Goal: Information Seeking & Learning: Learn about a topic

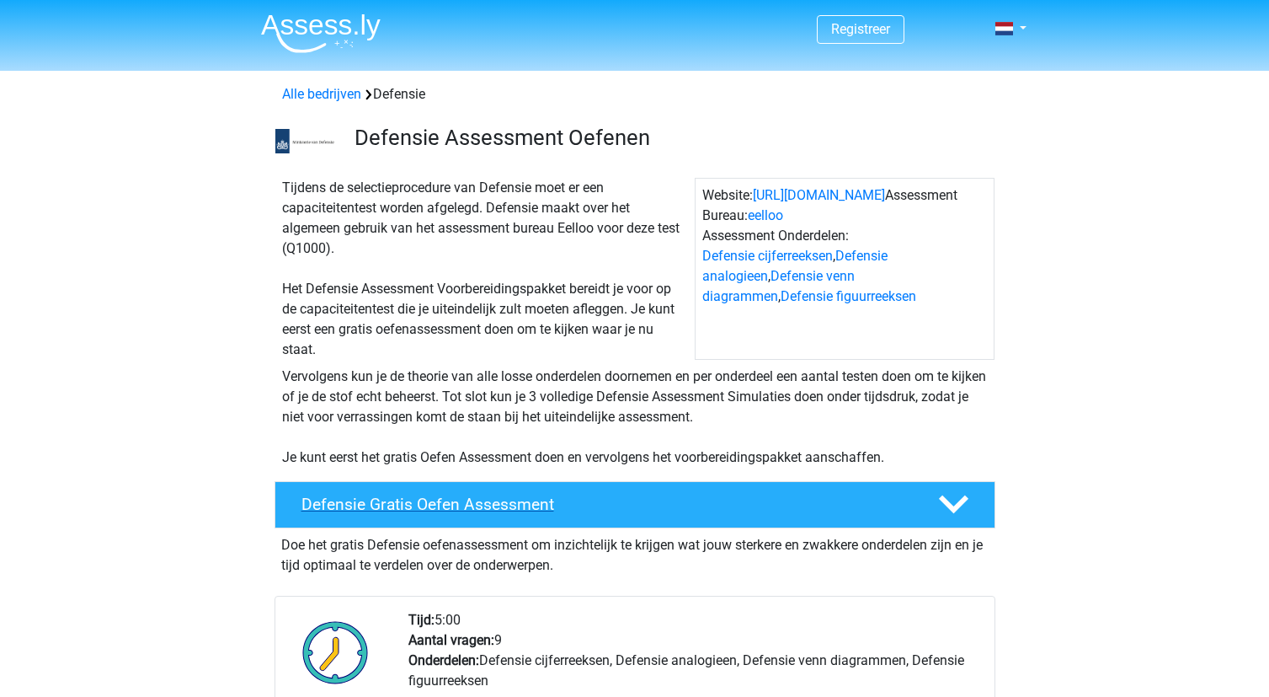
click at [793, 494] on h4 "Defensie Gratis Oefen Assessment" at bounding box center [607, 503] width 610 height 19
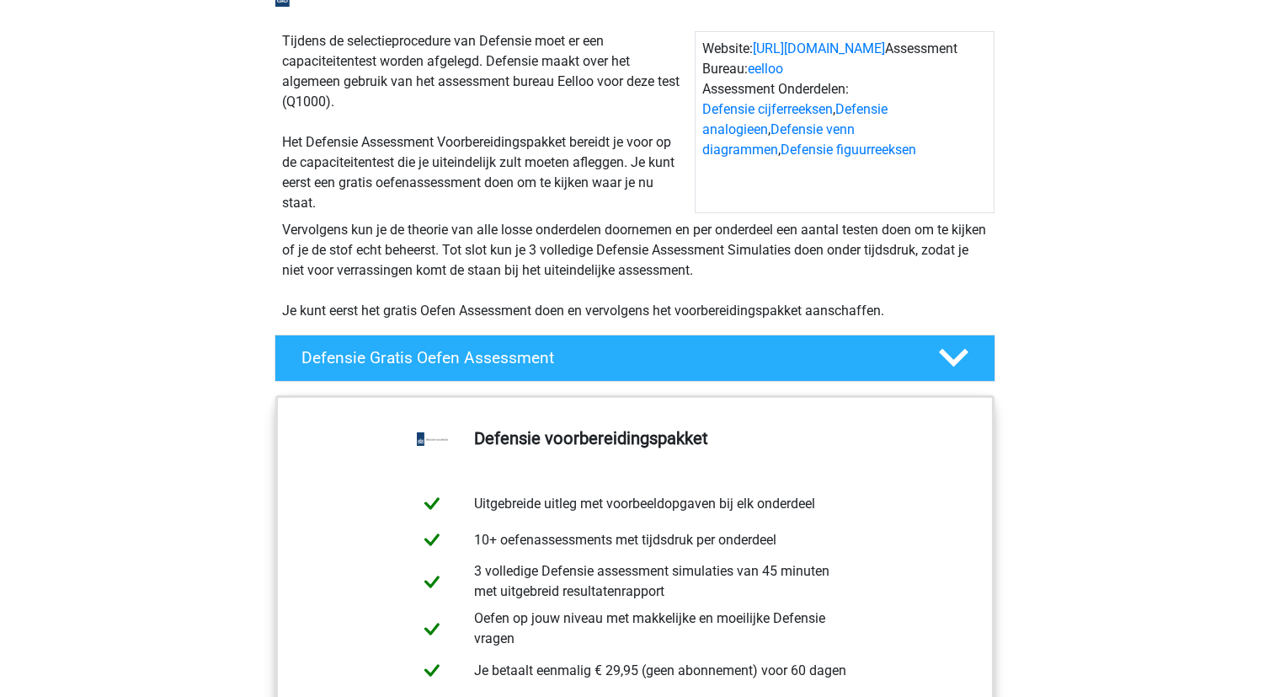
scroll to position [168, 0]
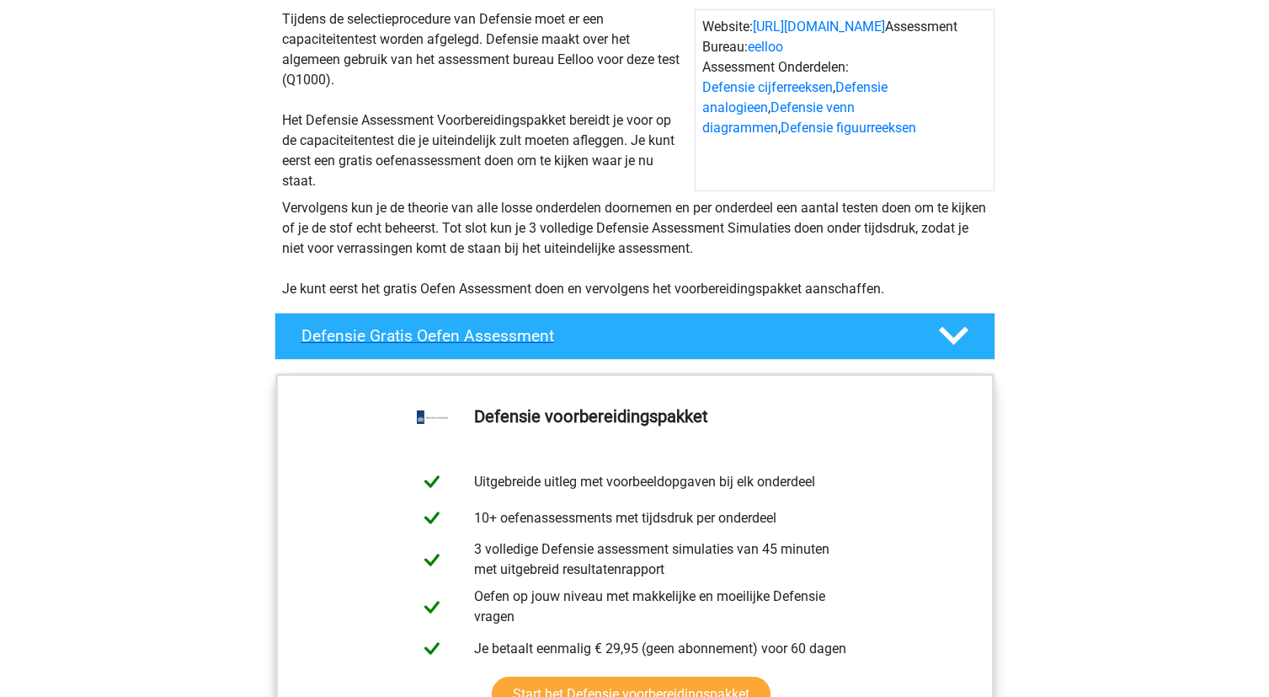
click at [812, 344] on h4 "Defensie Gratis Oefen Assessment" at bounding box center [607, 335] width 610 height 19
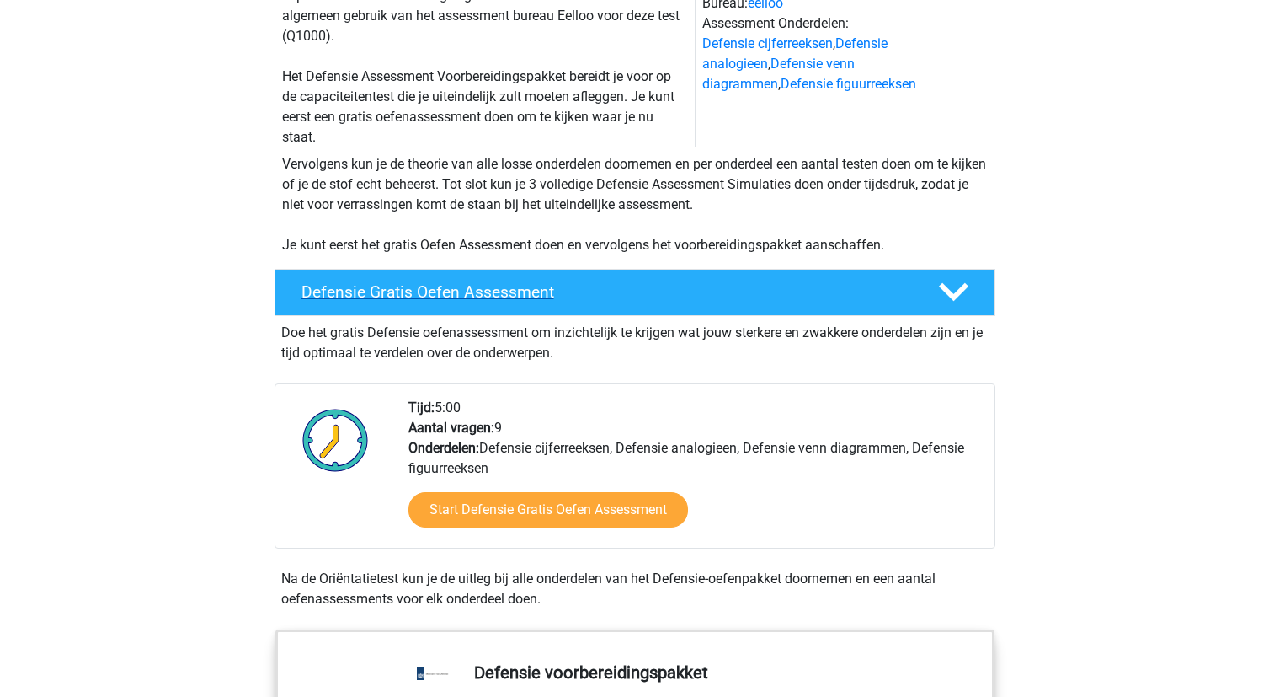
scroll to position [253, 0]
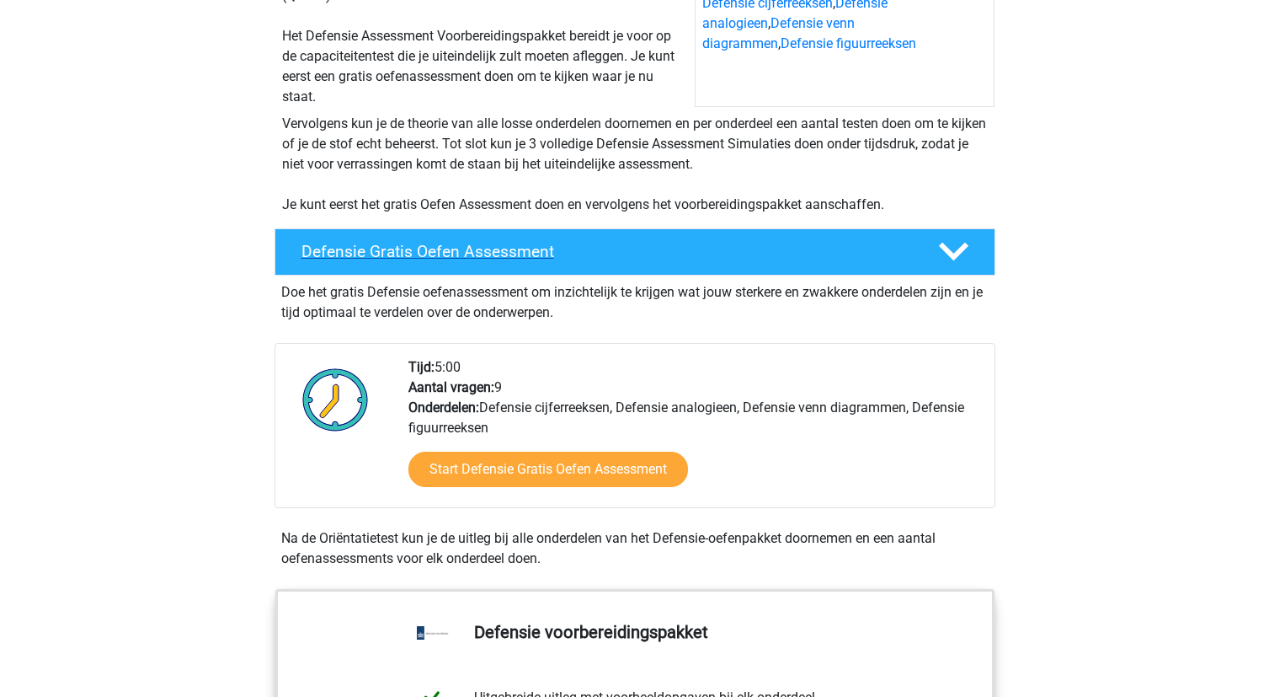
click at [615, 249] on h4 "Defensie Gratis Oefen Assessment" at bounding box center [607, 251] width 610 height 19
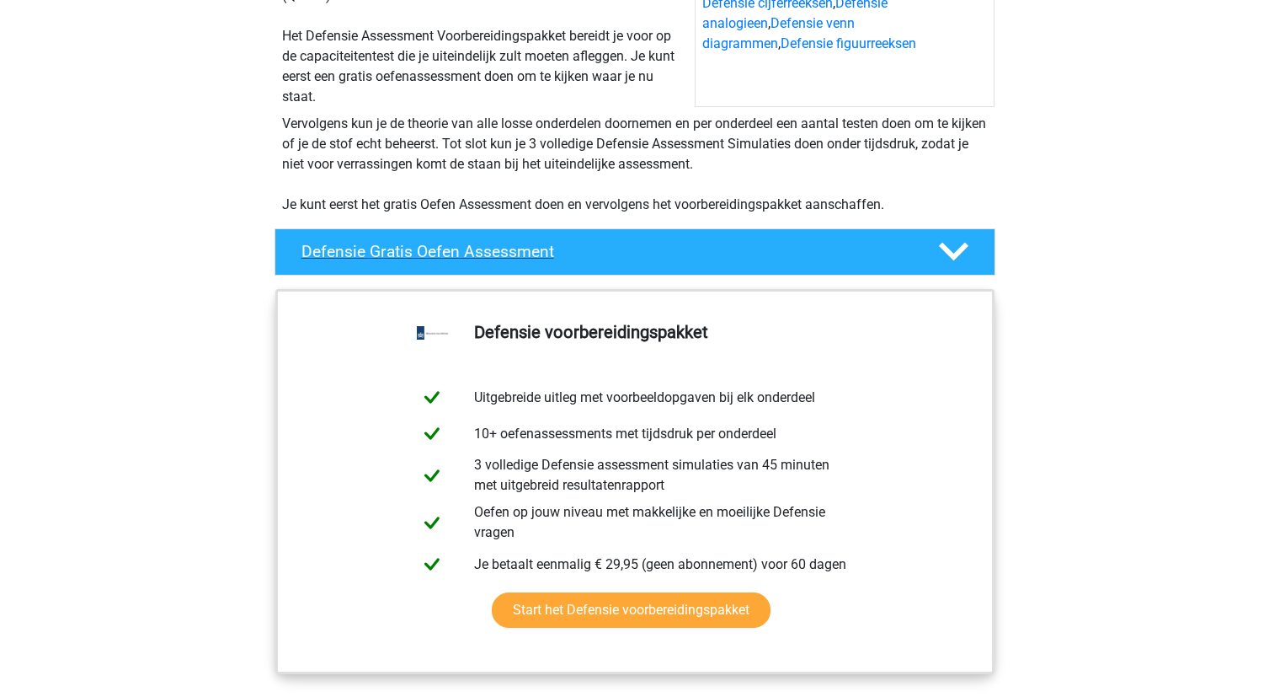
click at [615, 254] on h4 "Defensie Gratis Oefen Assessment" at bounding box center [607, 251] width 610 height 19
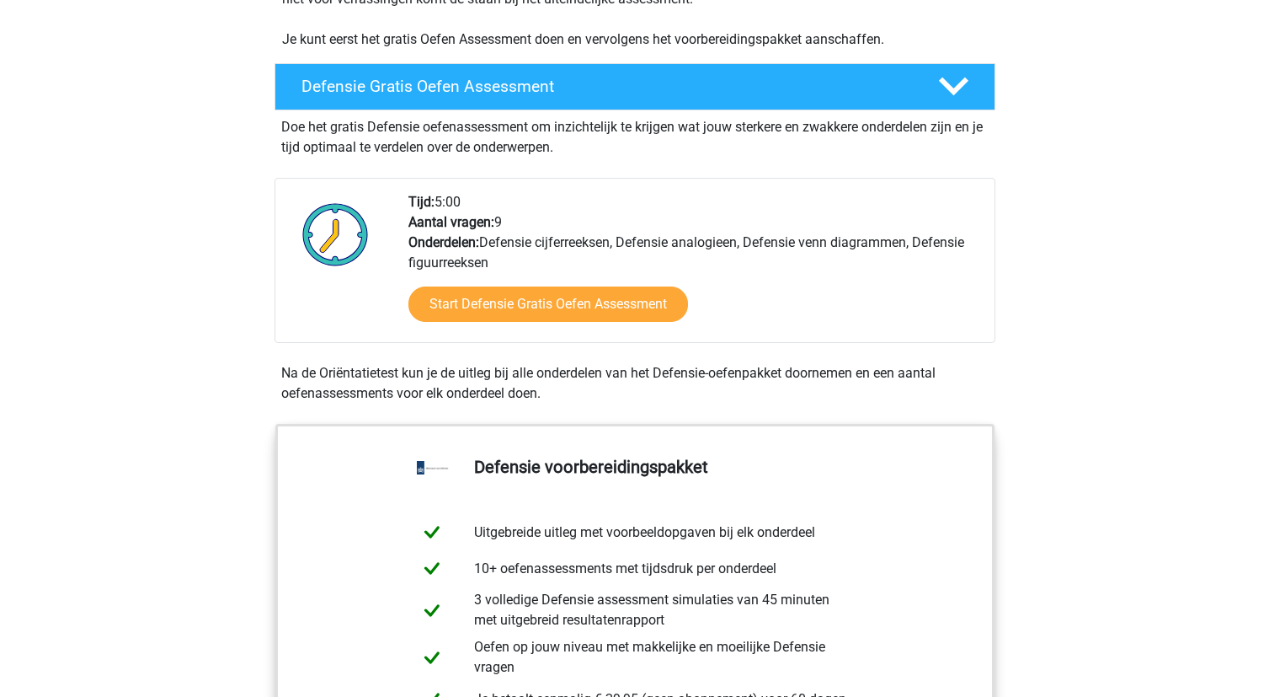
scroll to position [421, 0]
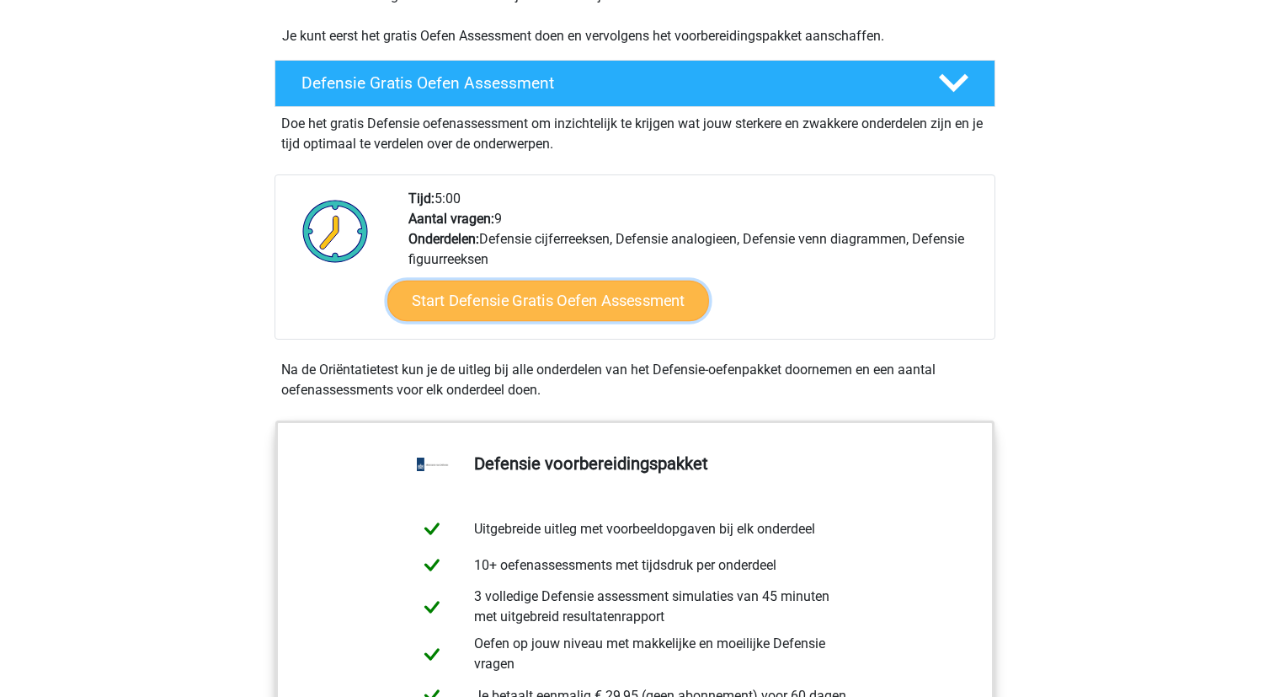
click at [569, 307] on link "Start Defensie Gratis Oefen Assessment" at bounding box center [548, 300] width 322 height 40
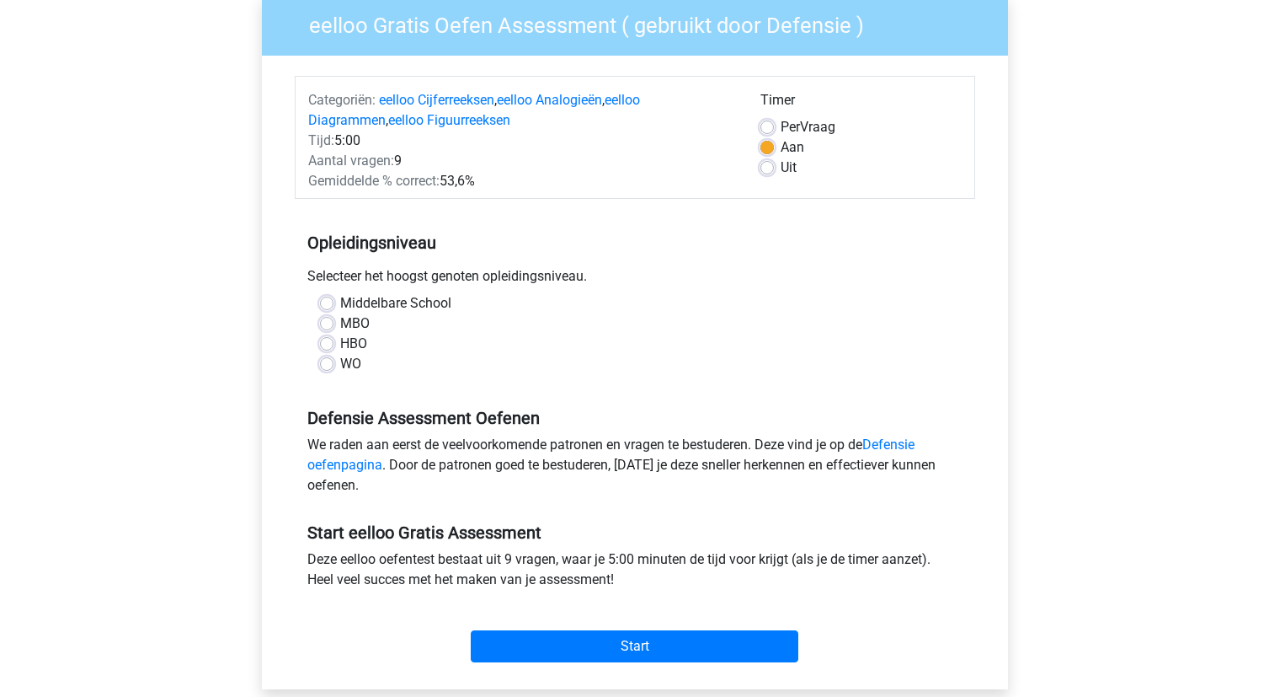
scroll to position [168, 0]
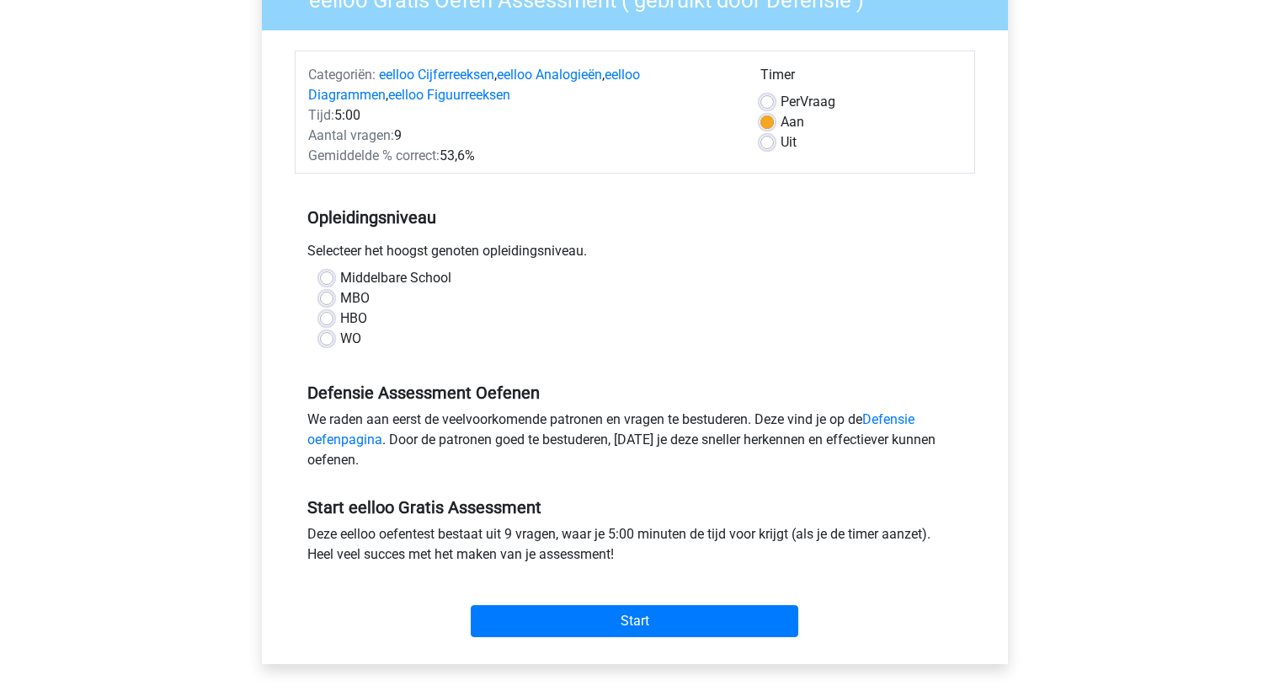
click at [342, 316] on label "HBO" at bounding box center [353, 318] width 27 height 20
click at [334, 316] on input "HBO" at bounding box center [326, 316] width 13 height 17
radio input "true"
click at [781, 144] on label "Uit" at bounding box center [789, 142] width 16 height 20
click at [767, 144] on input "Uit" at bounding box center [767, 140] width 13 height 17
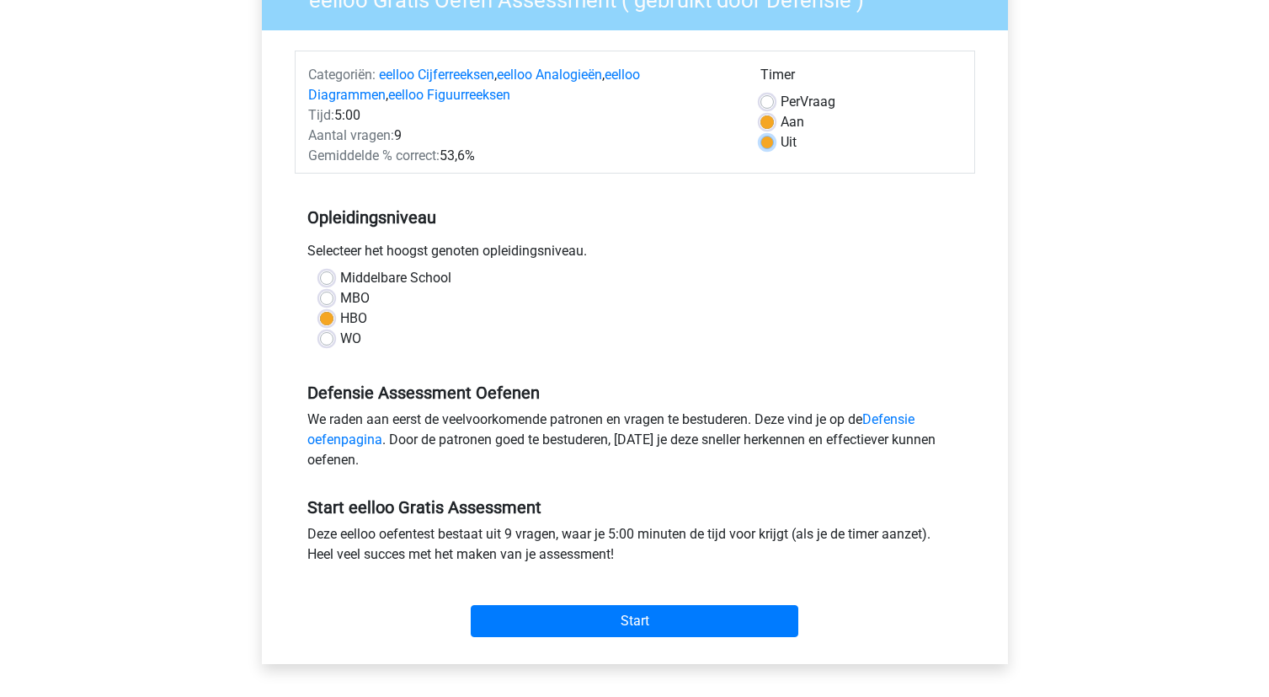
radio input "true"
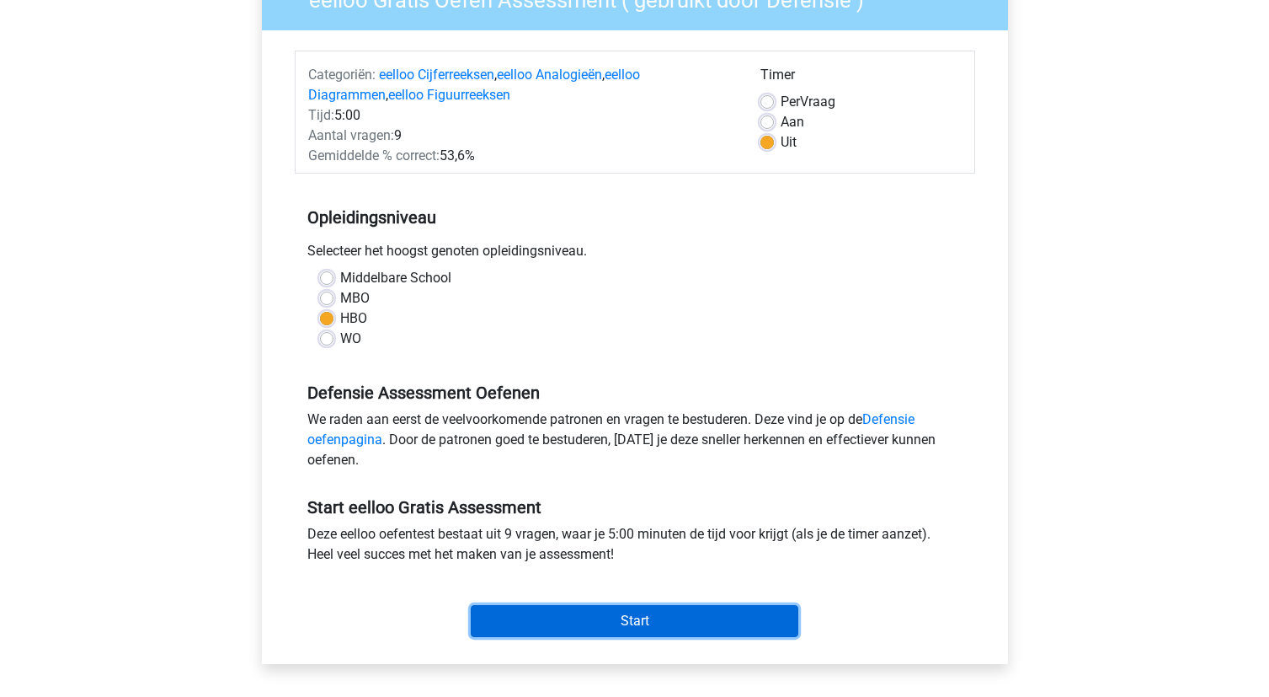
click at [649, 622] on input "Start" at bounding box center [635, 621] width 328 height 32
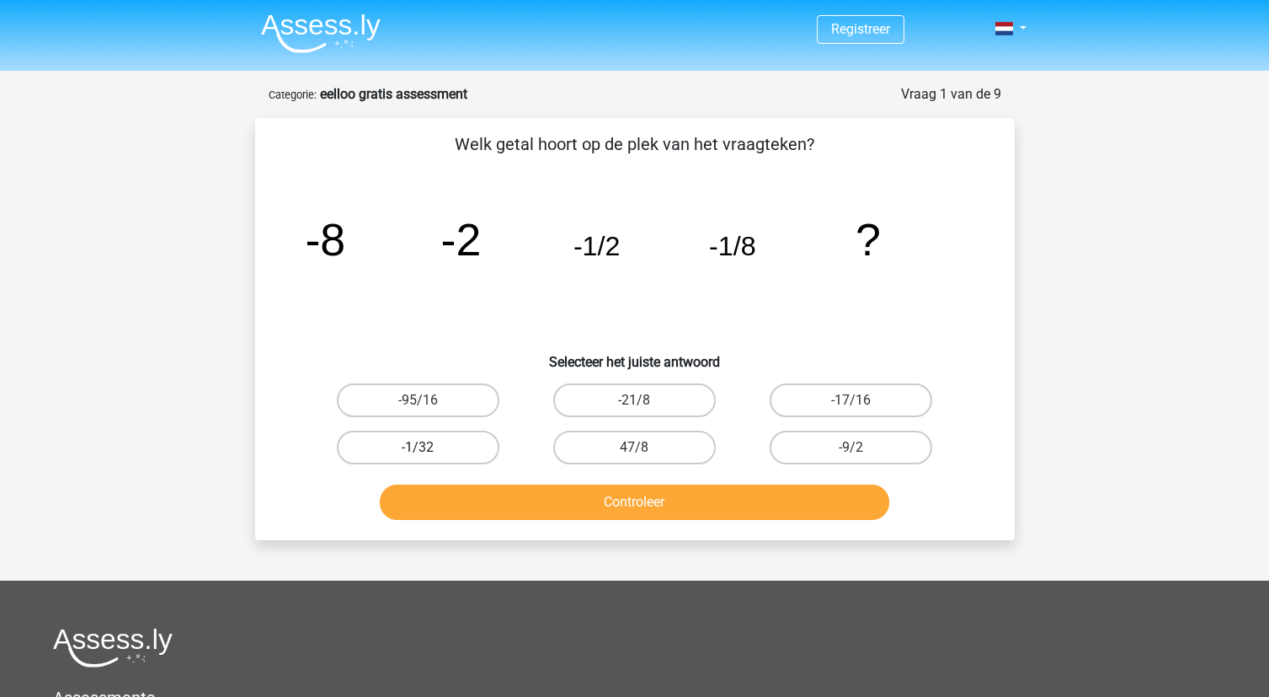
drag, startPoint x: 394, startPoint y: 454, endPoint x: 403, endPoint y: 462, distance: 12.0
click at [402, 460] on label "-1/32" at bounding box center [418, 447] width 163 height 34
click at [418, 458] on input "-1/32" at bounding box center [423, 452] width 11 height 11
radio input "true"
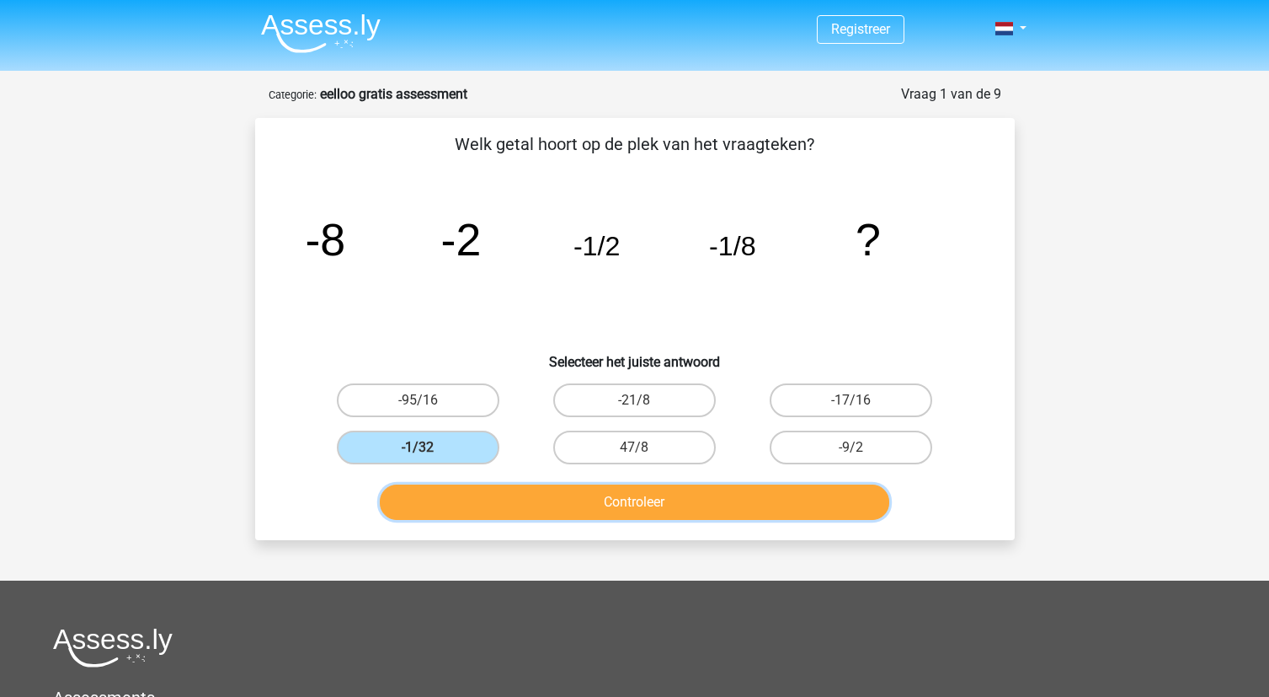
click at [579, 509] on button "Controleer" at bounding box center [635, 501] width 510 height 35
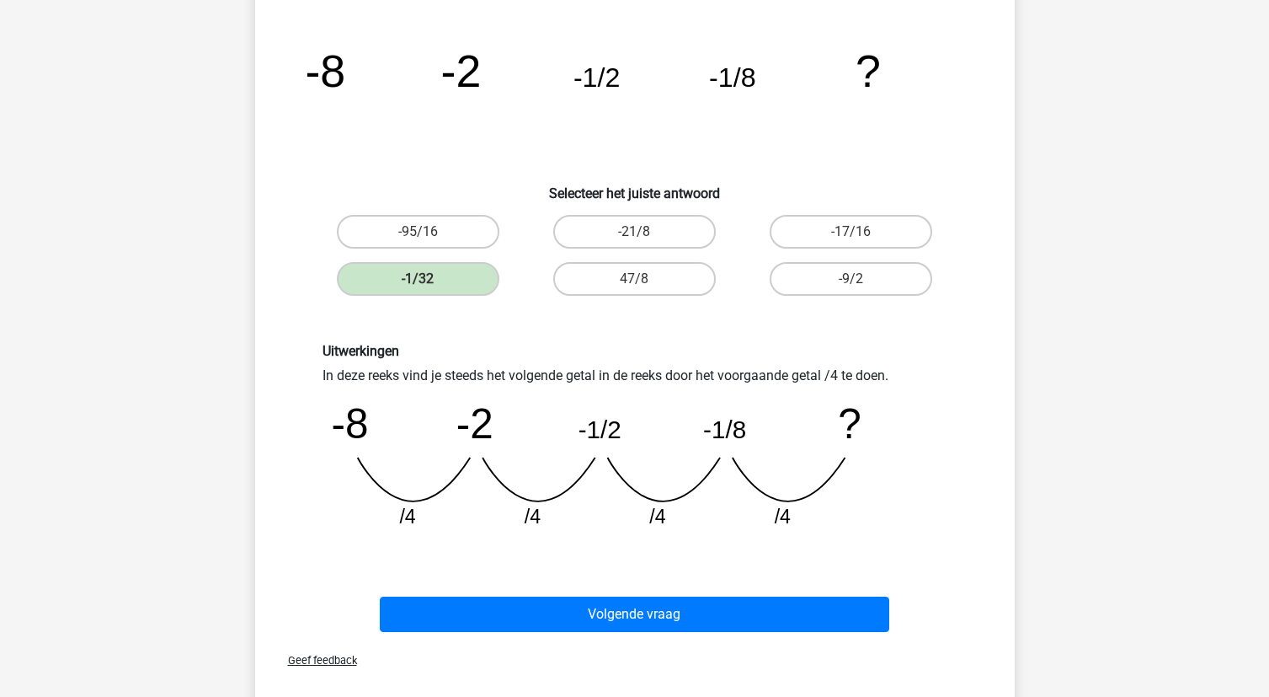
scroll to position [253, 0]
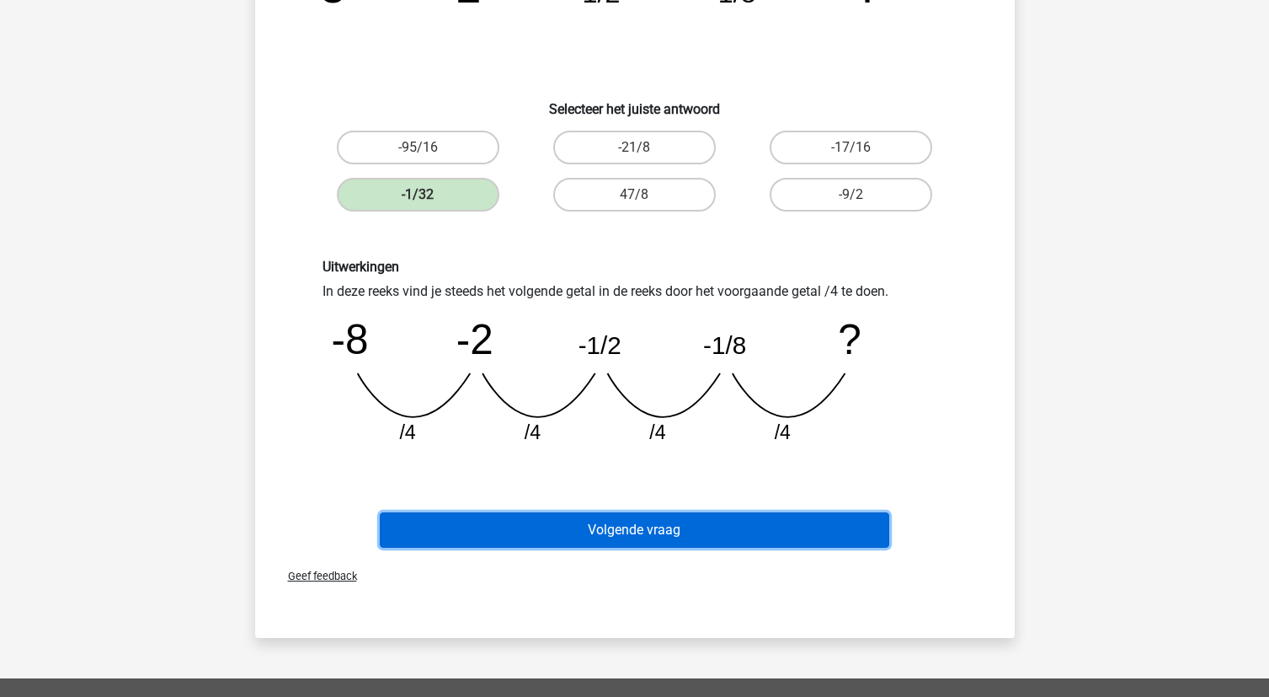
click at [770, 523] on button "Volgende vraag" at bounding box center [635, 529] width 510 height 35
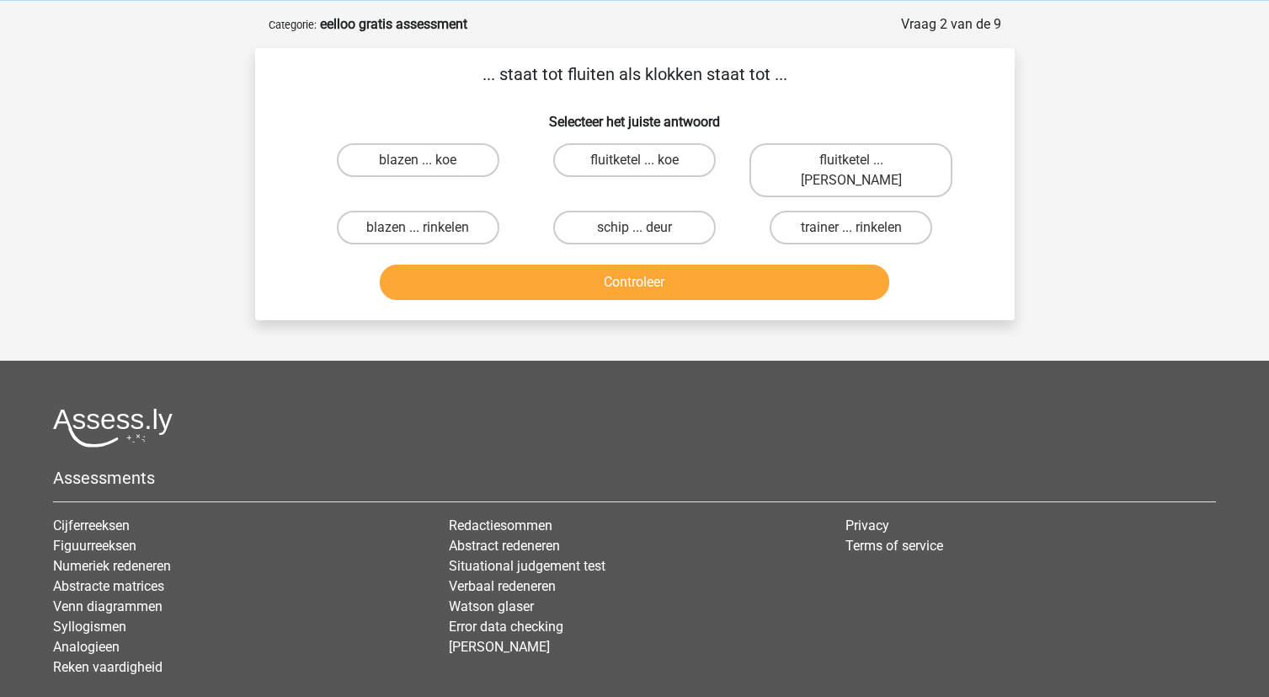
scroll to position [0, 0]
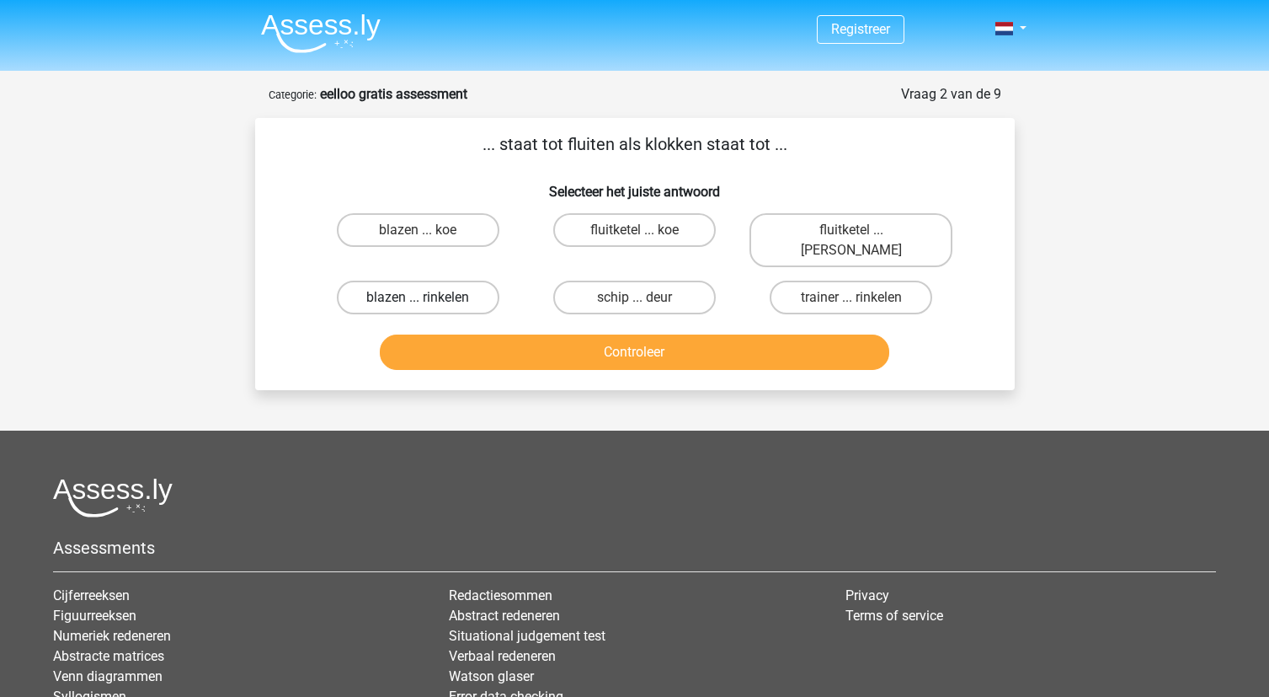
click at [447, 280] on label "blazen ... rinkelen" at bounding box center [418, 297] width 163 height 34
click at [429, 297] on input "blazen ... rinkelen" at bounding box center [423, 302] width 11 height 11
radio input "true"
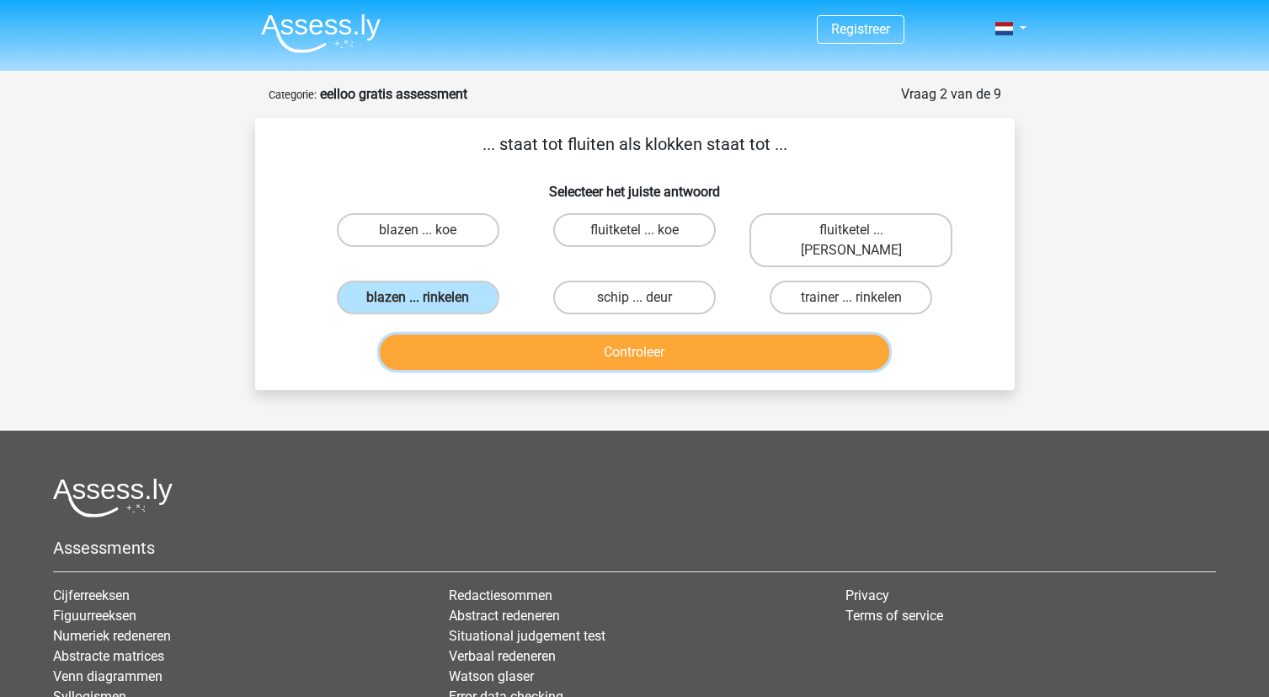
click at [584, 334] on button "Controleer" at bounding box center [635, 351] width 510 height 35
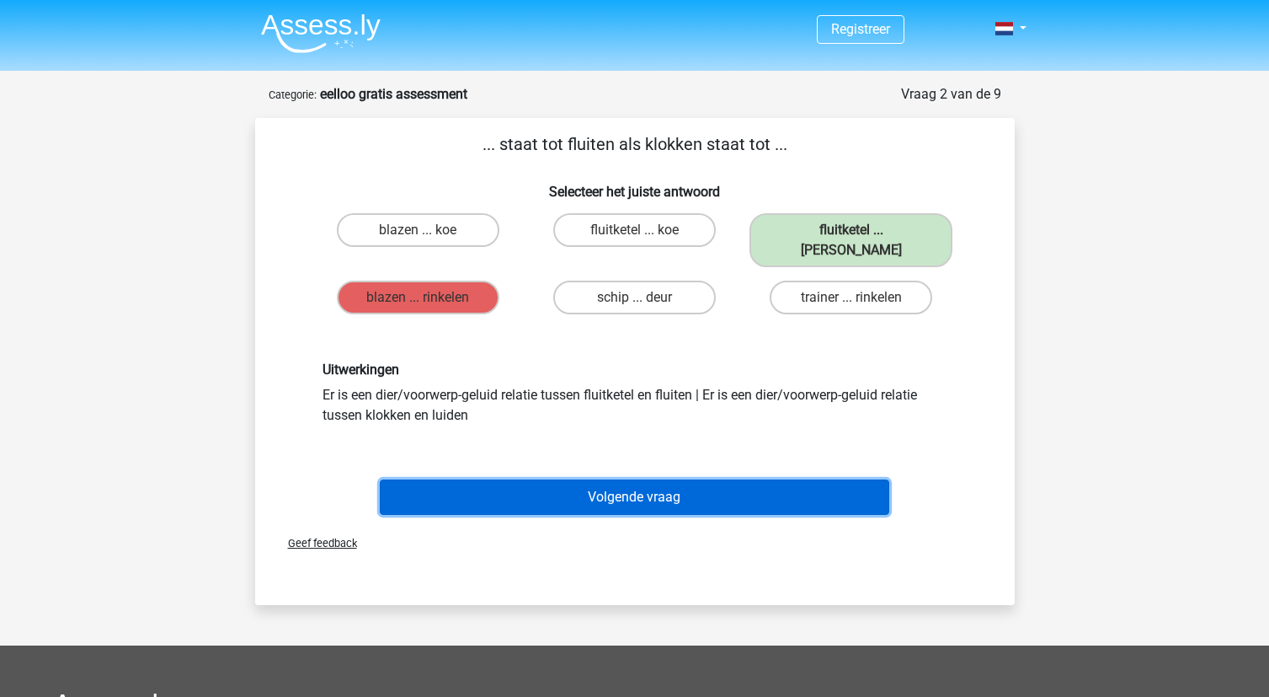
click at [597, 487] on button "Volgende vraag" at bounding box center [635, 496] width 510 height 35
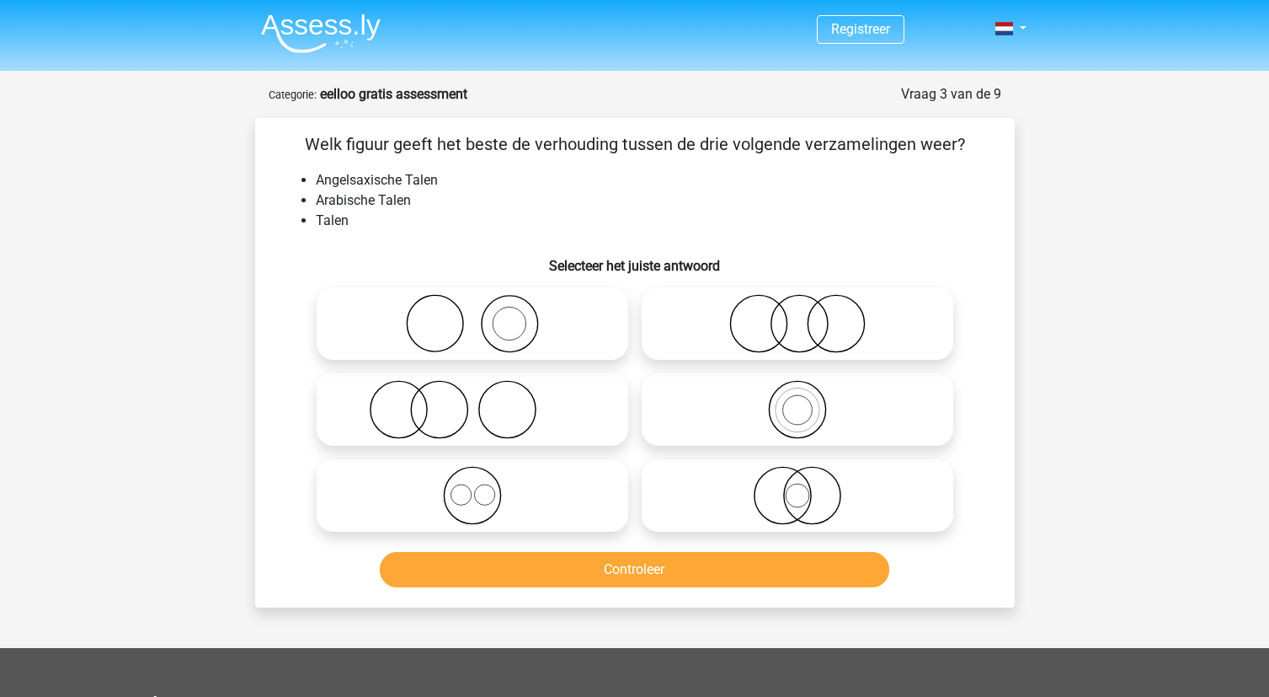
scroll to position [84, 0]
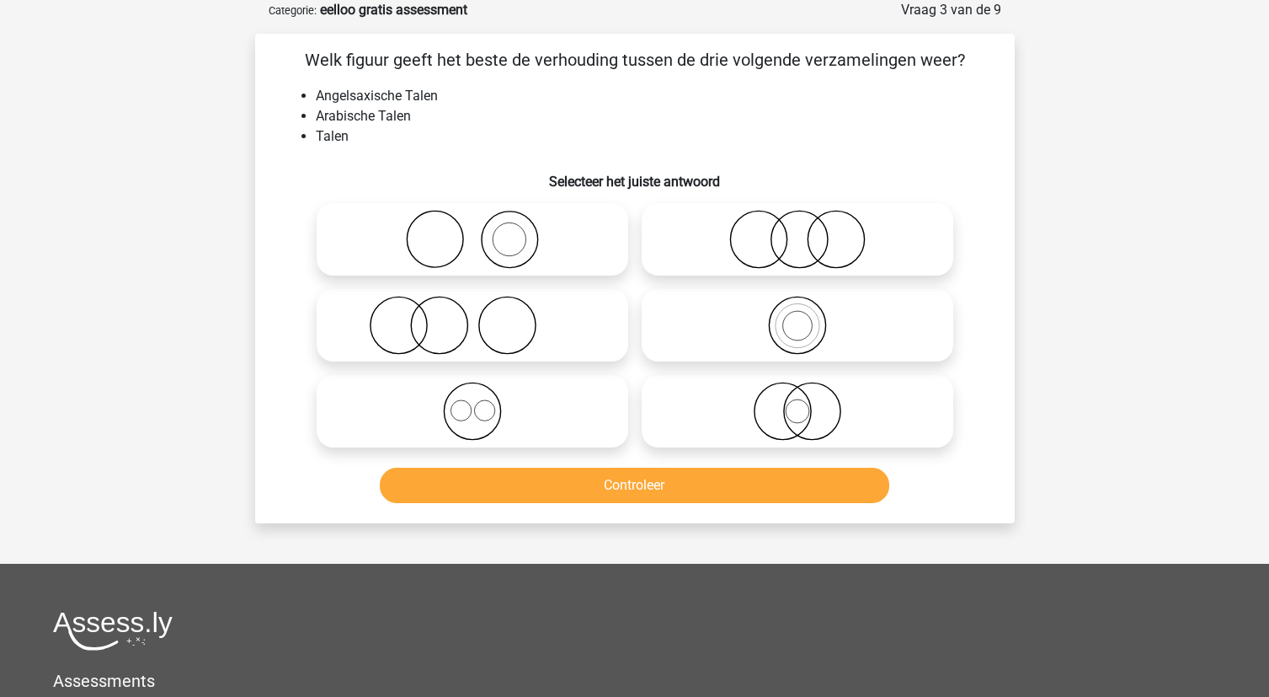
click at [574, 332] on icon at bounding box center [472, 325] width 298 height 59
click at [483, 317] on input "radio" at bounding box center [477, 311] width 11 height 11
radio input "true"
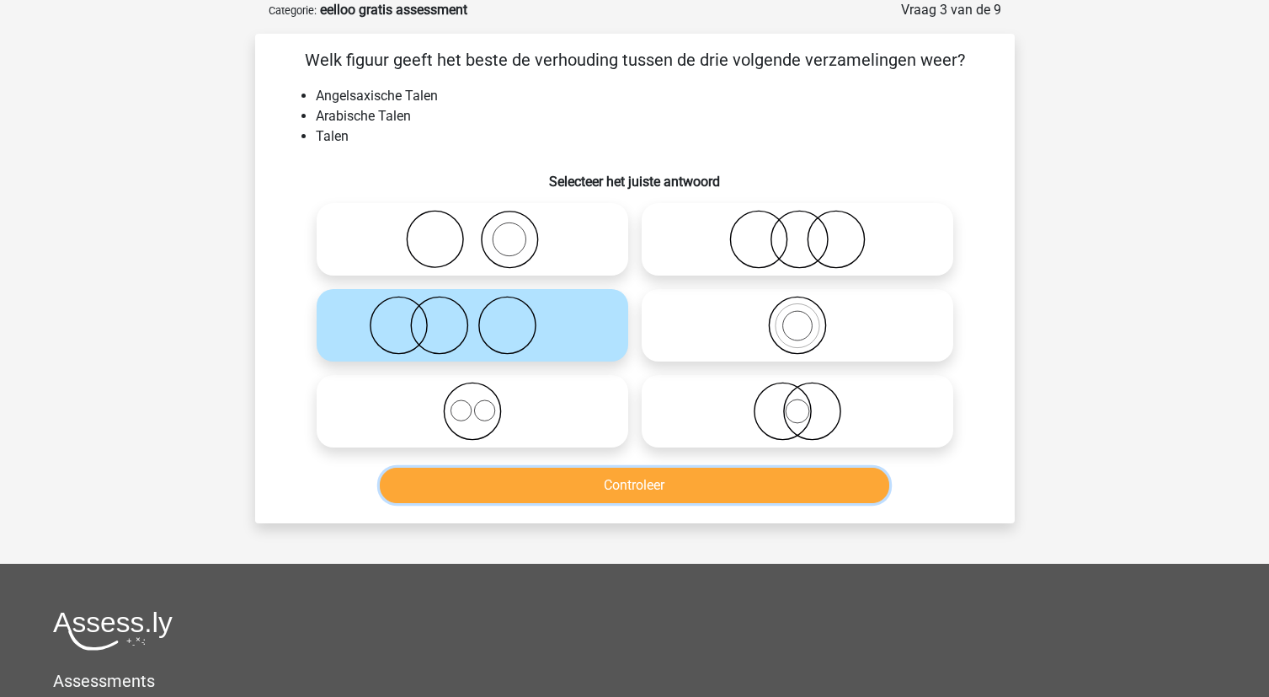
click at [662, 486] on button "Controleer" at bounding box center [635, 484] width 510 height 35
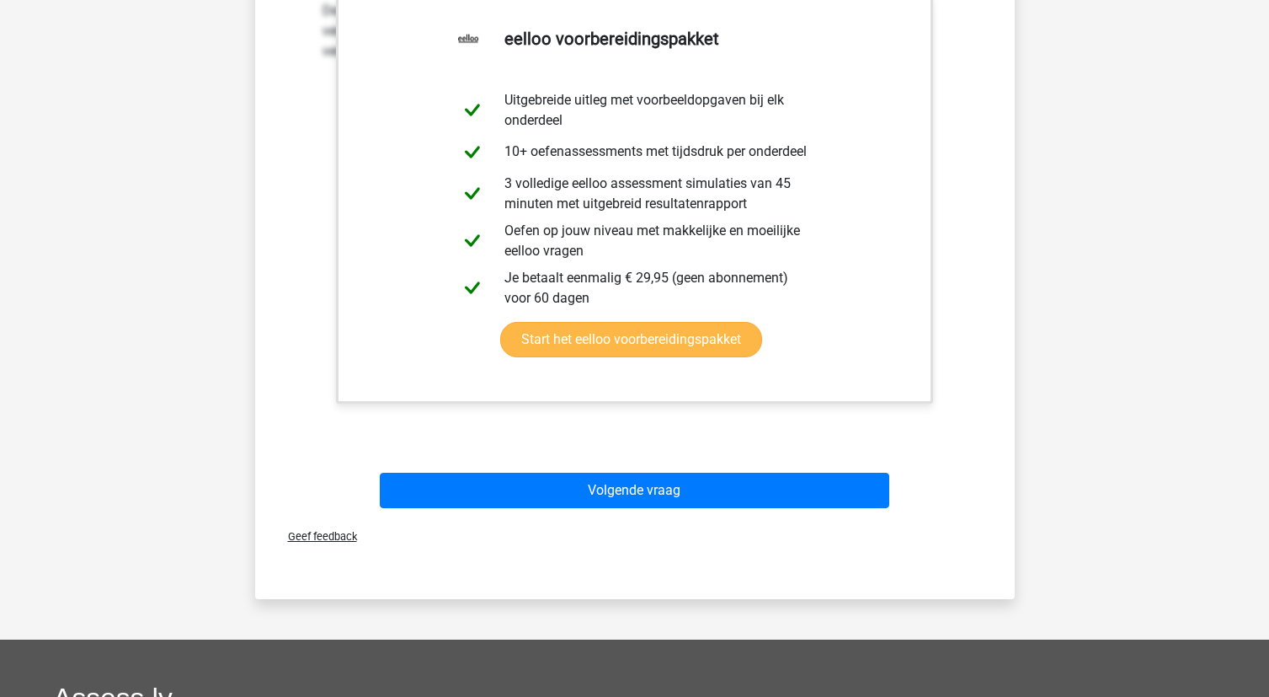
scroll to position [674, 0]
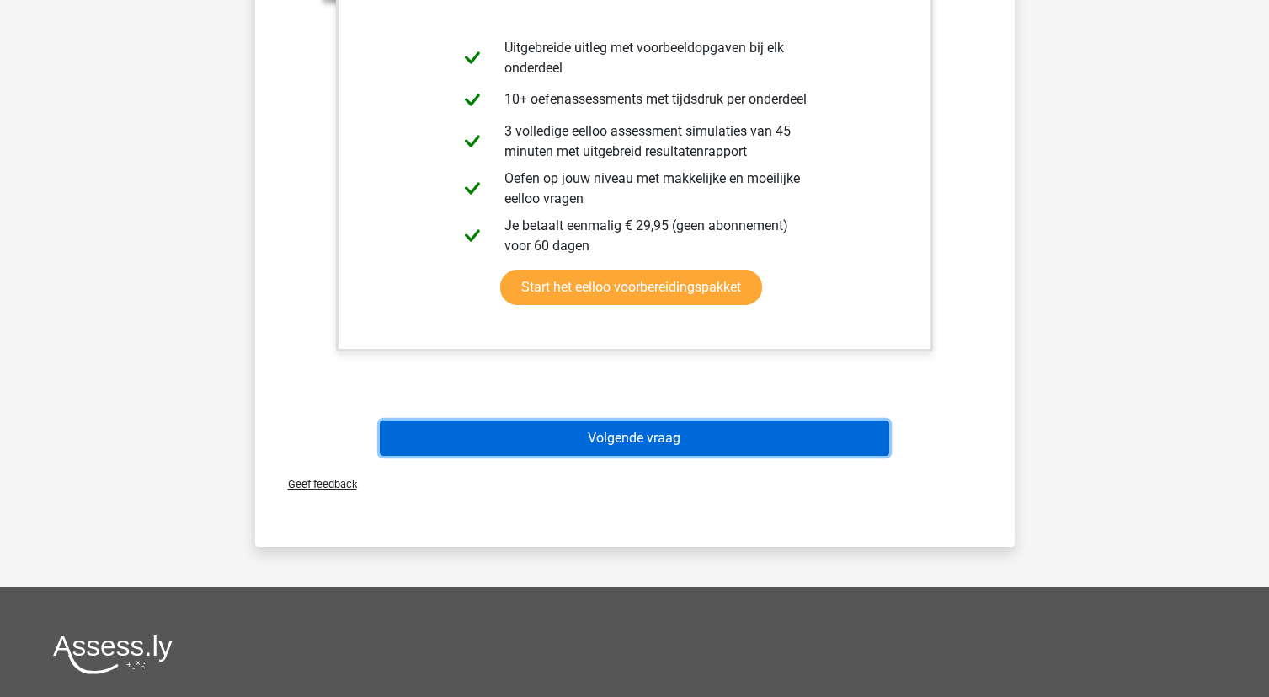
click at [668, 432] on button "Volgende vraag" at bounding box center [635, 437] width 510 height 35
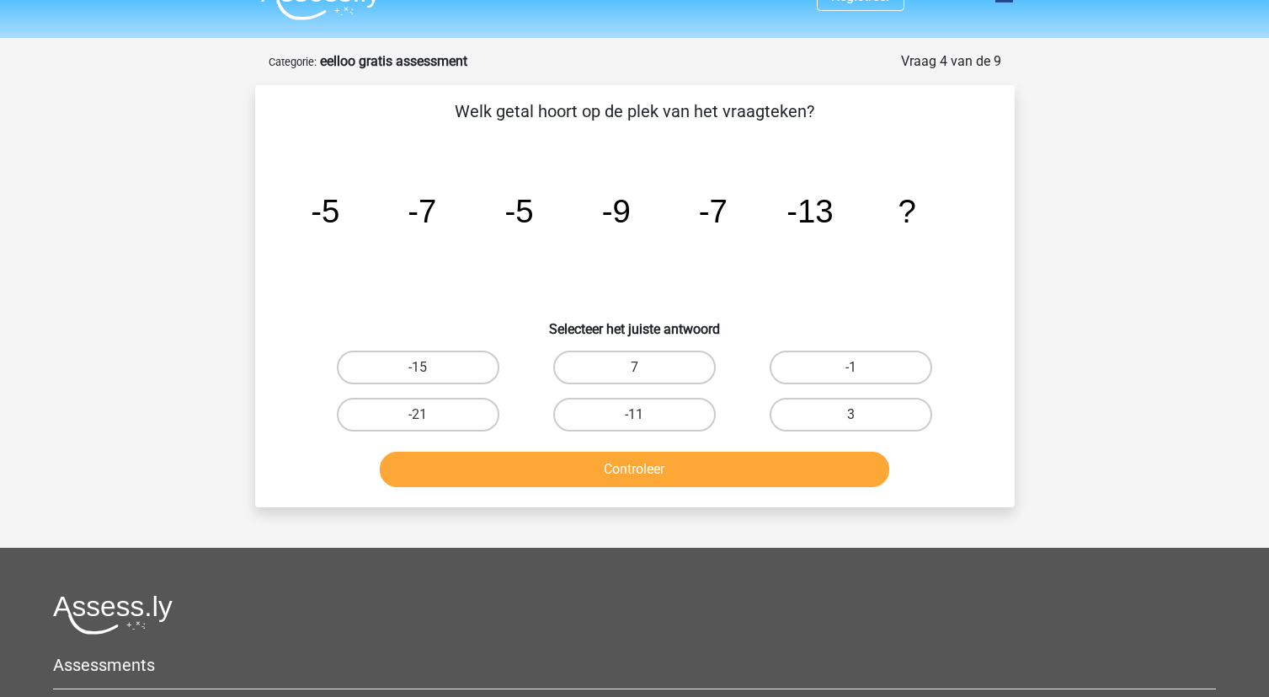
scroll to position [0, 0]
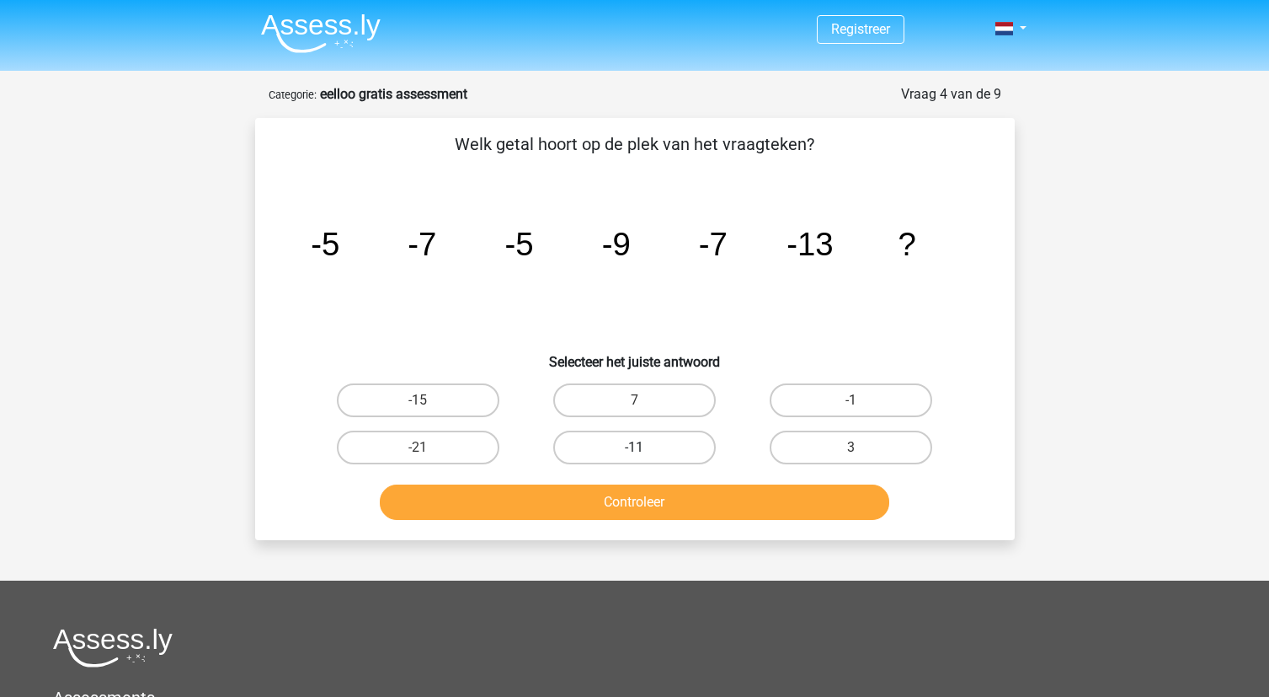
click at [617, 436] on label "-11" at bounding box center [634, 447] width 163 height 34
click at [634, 447] on input "-11" at bounding box center [639, 452] width 11 height 11
radio input "true"
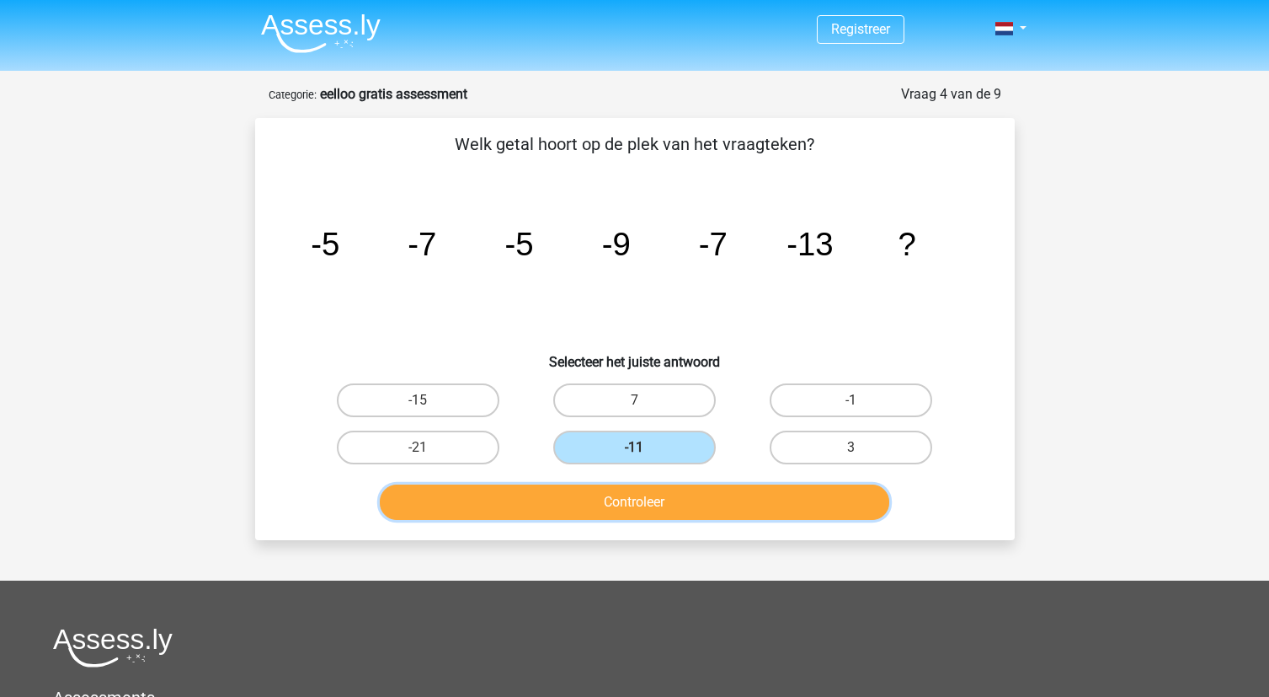
click at [691, 519] on button "Controleer" at bounding box center [635, 501] width 510 height 35
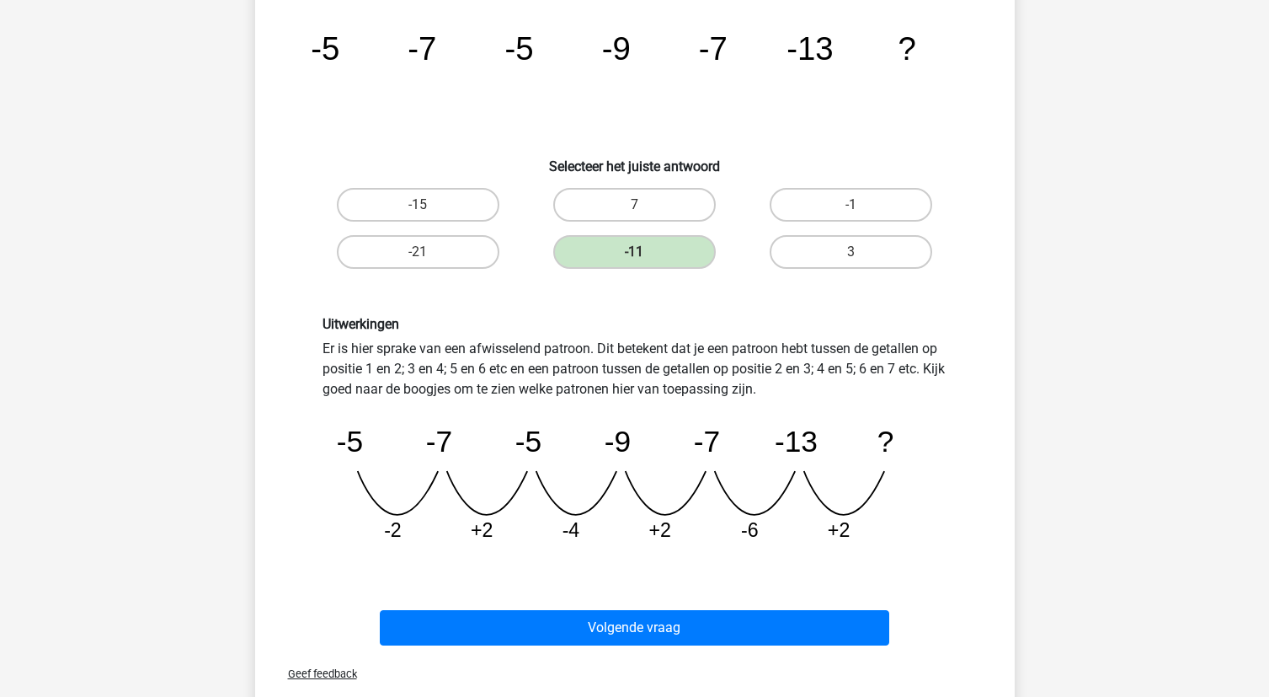
scroll to position [253, 0]
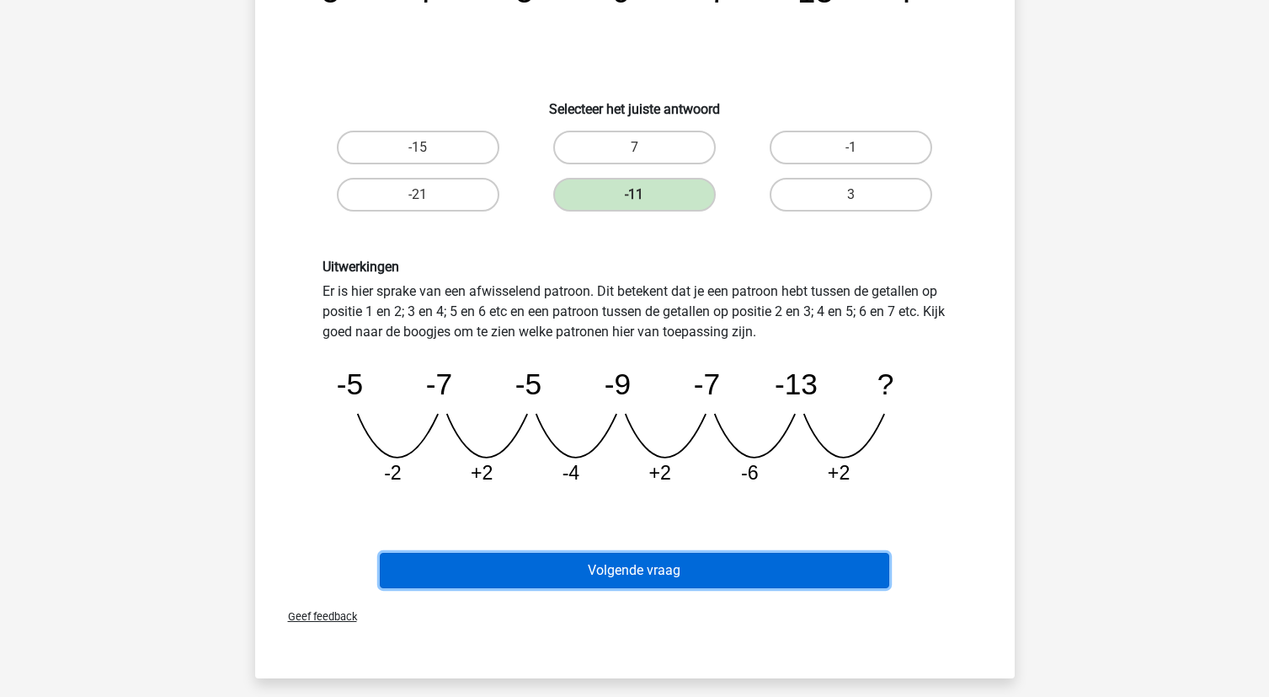
click at [782, 580] on button "Volgende vraag" at bounding box center [635, 569] width 510 height 35
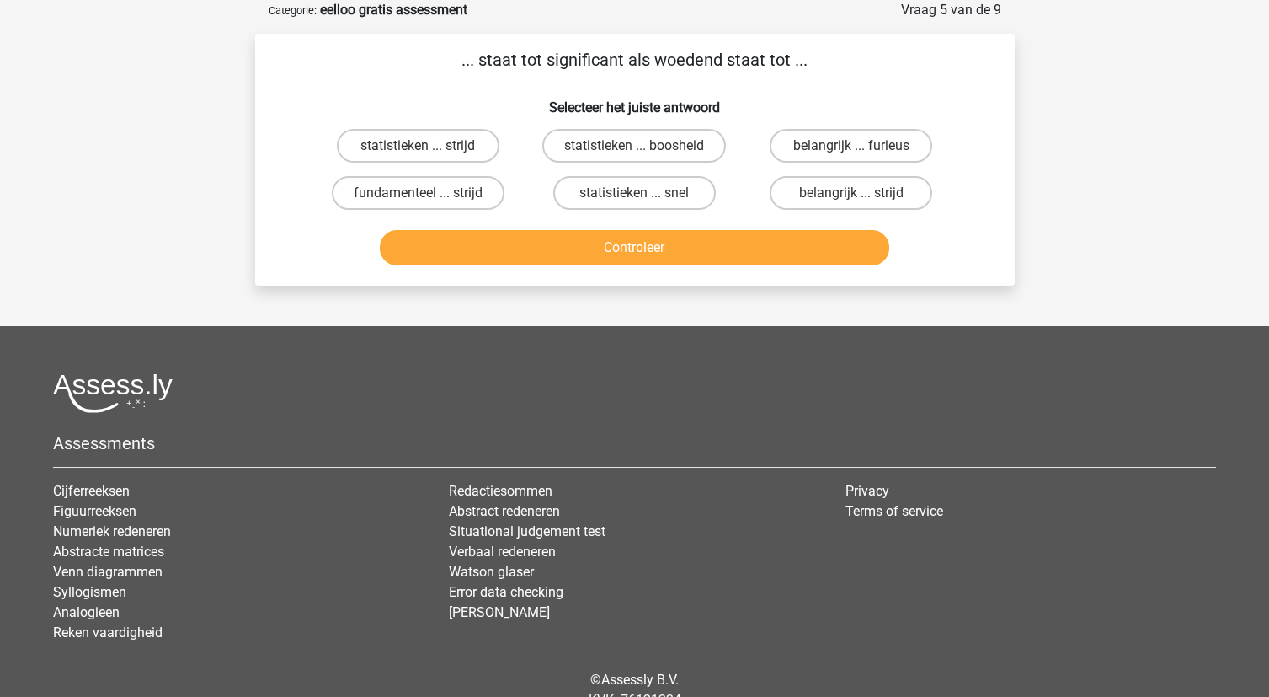
scroll to position [0, 0]
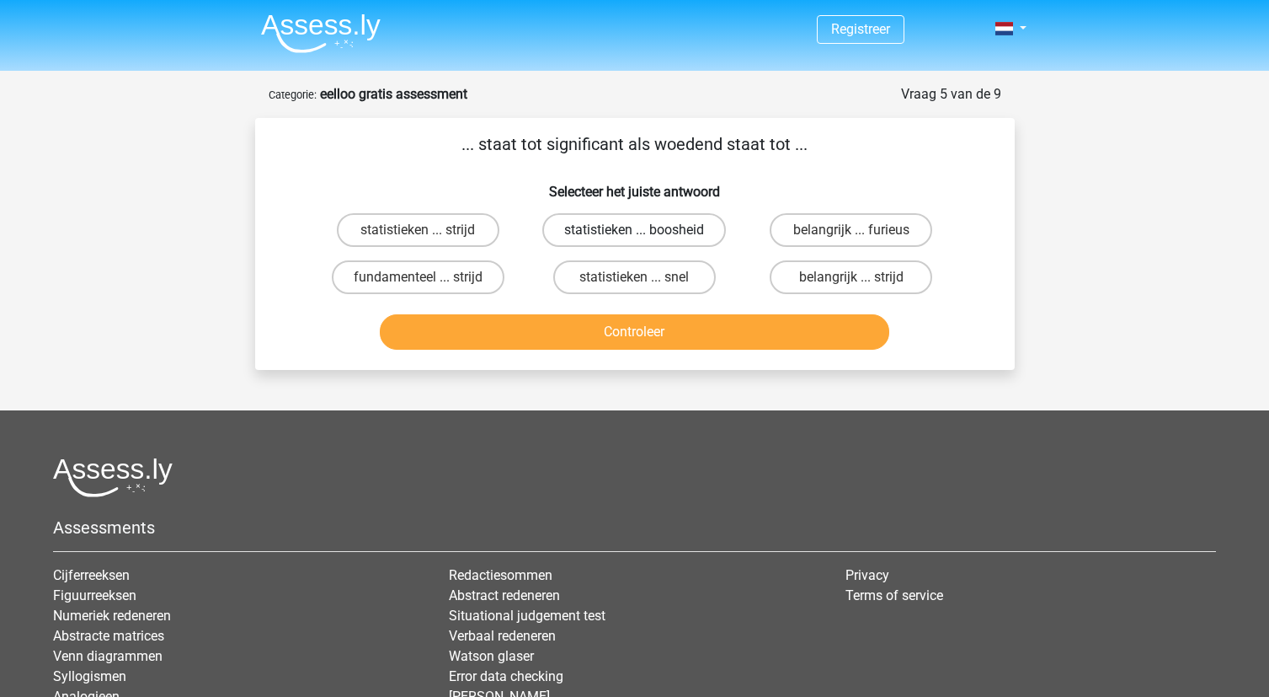
click at [665, 229] on label "statistieken ... boosheid" at bounding box center [634, 230] width 184 height 34
click at [645, 230] on input "statistieken ... boosheid" at bounding box center [639, 235] width 11 height 11
radio input "true"
click at [695, 358] on div "... staat tot significant als woedend staat tot ... Selecteer het juiste antwoo…" at bounding box center [635, 244] width 760 height 252
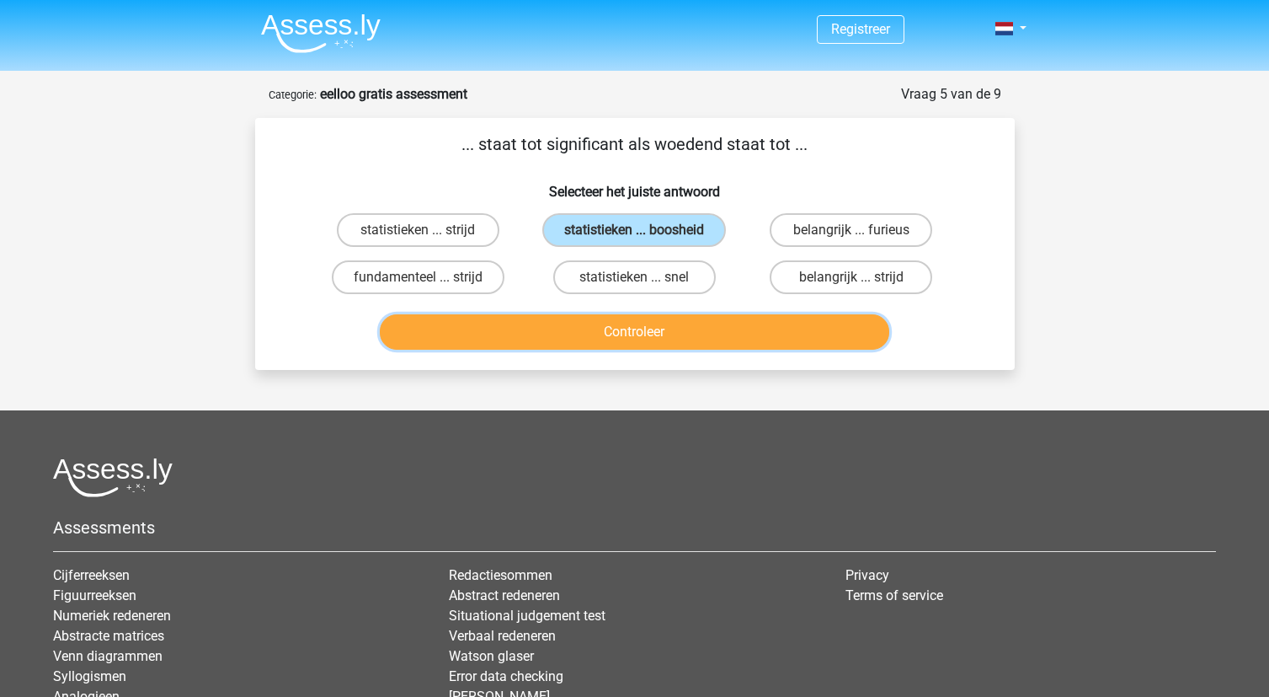
click at [697, 332] on button "Controleer" at bounding box center [635, 331] width 510 height 35
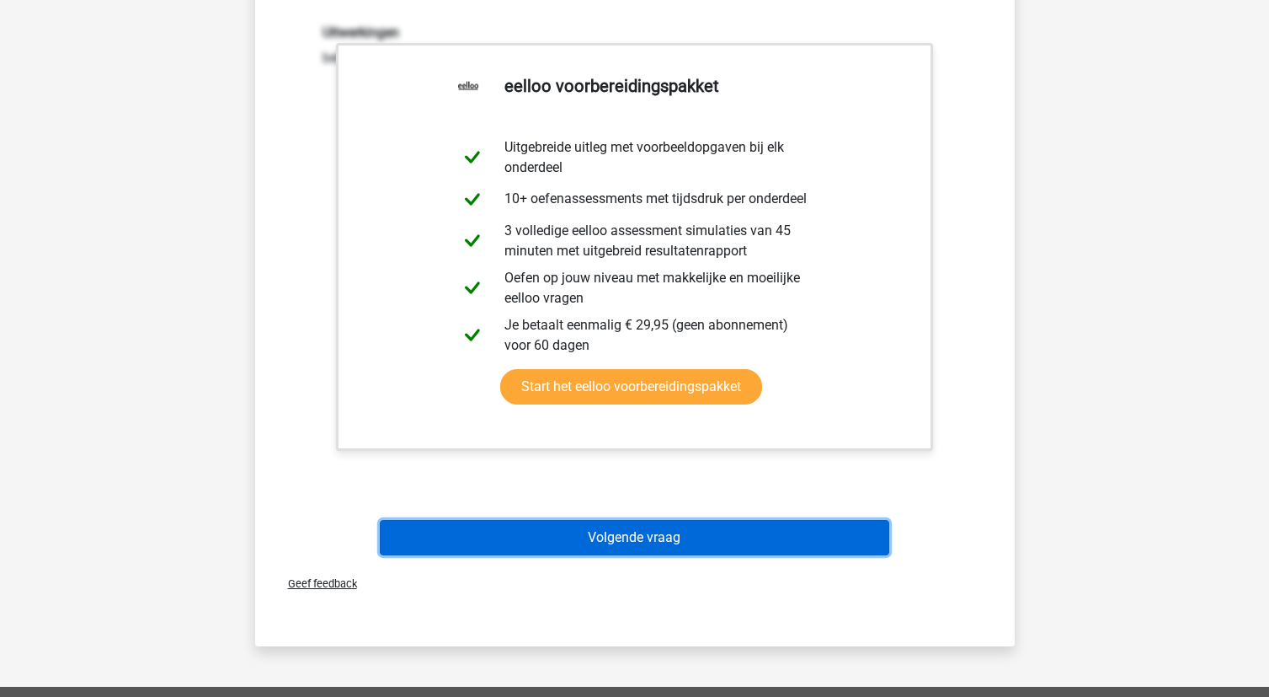
click at [707, 532] on button "Volgende vraag" at bounding box center [635, 537] width 510 height 35
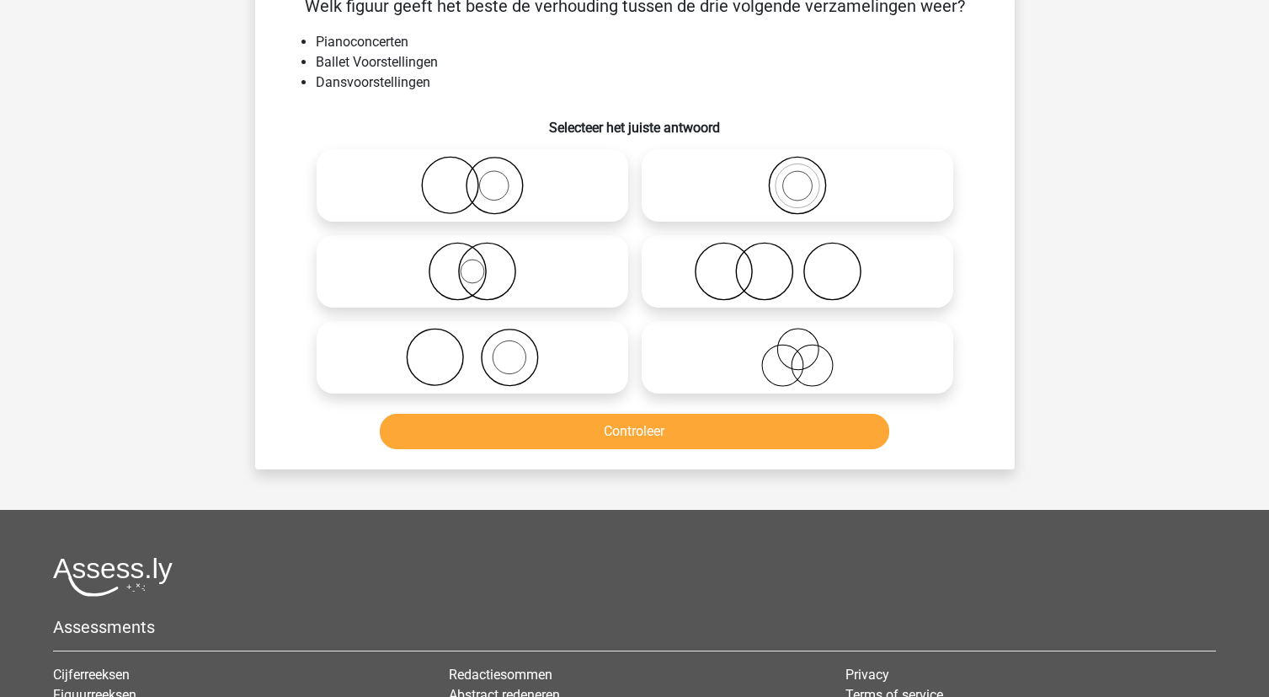
scroll to position [84, 0]
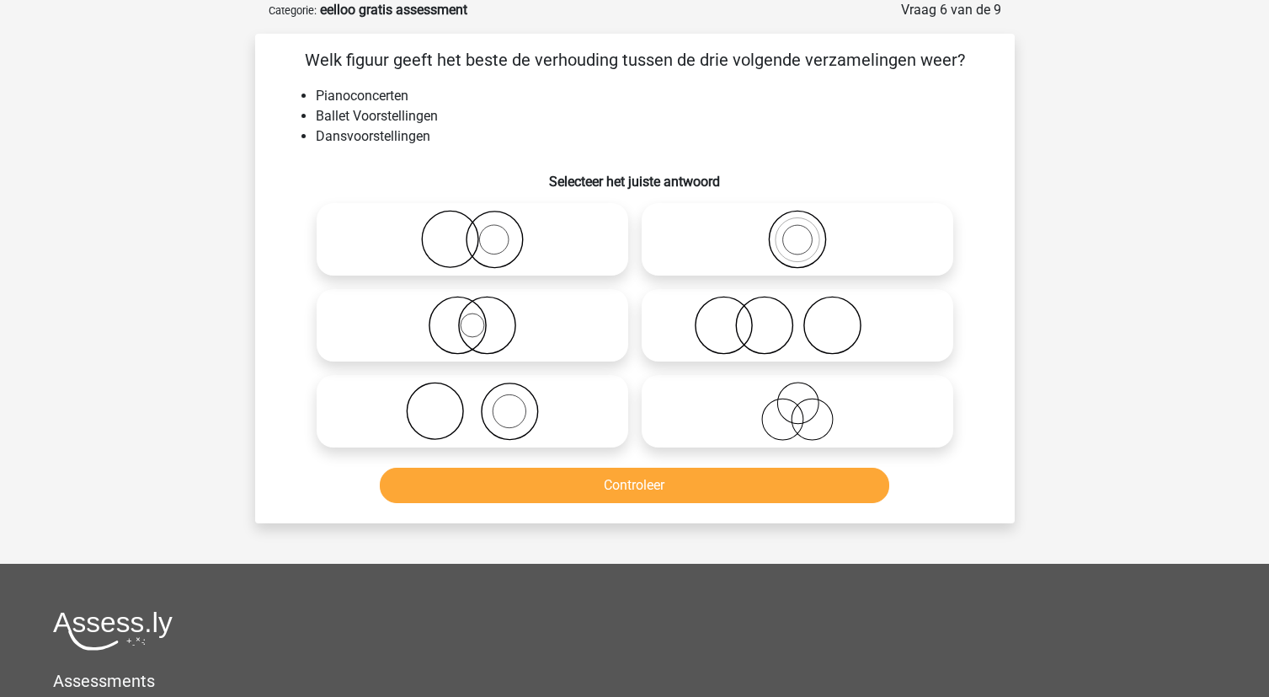
click at [515, 404] on icon at bounding box center [472, 411] width 298 height 59
click at [483, 403] on input "radio" at bounding box center [477, 397] width 11 height 11
radio input "true"
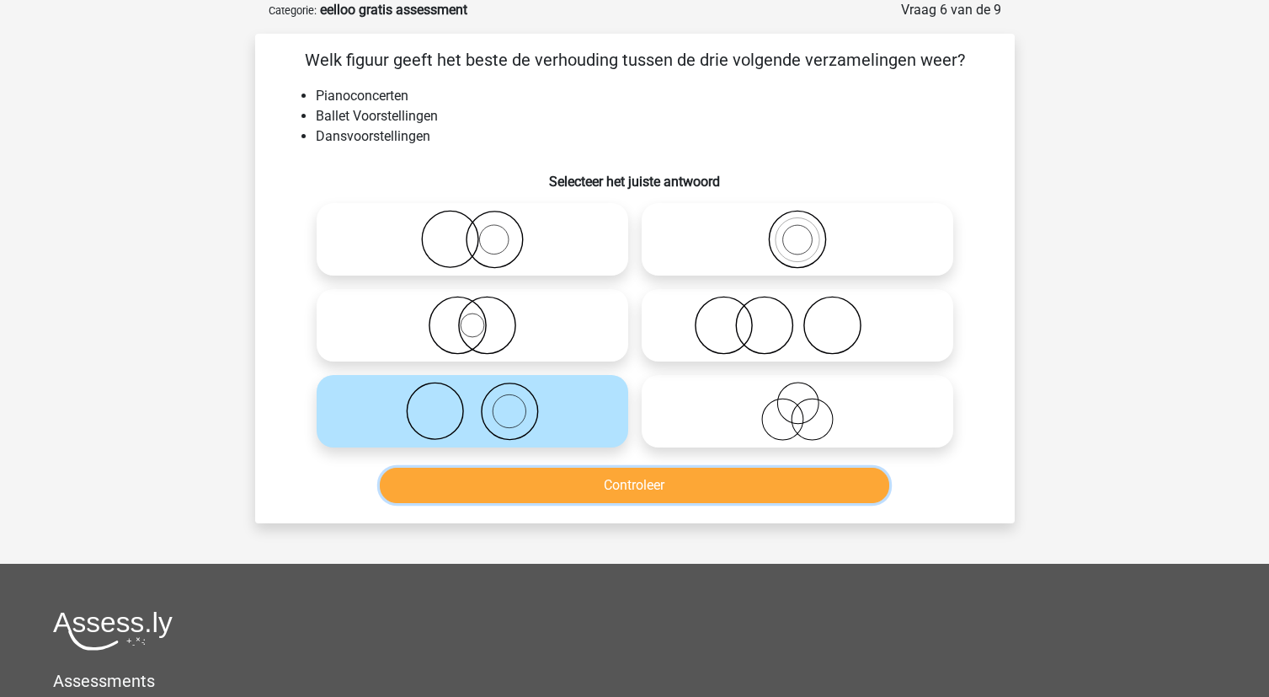
click at [644, 474] on button "Controleer" at bounding box center [635, 484] width 510 height 35
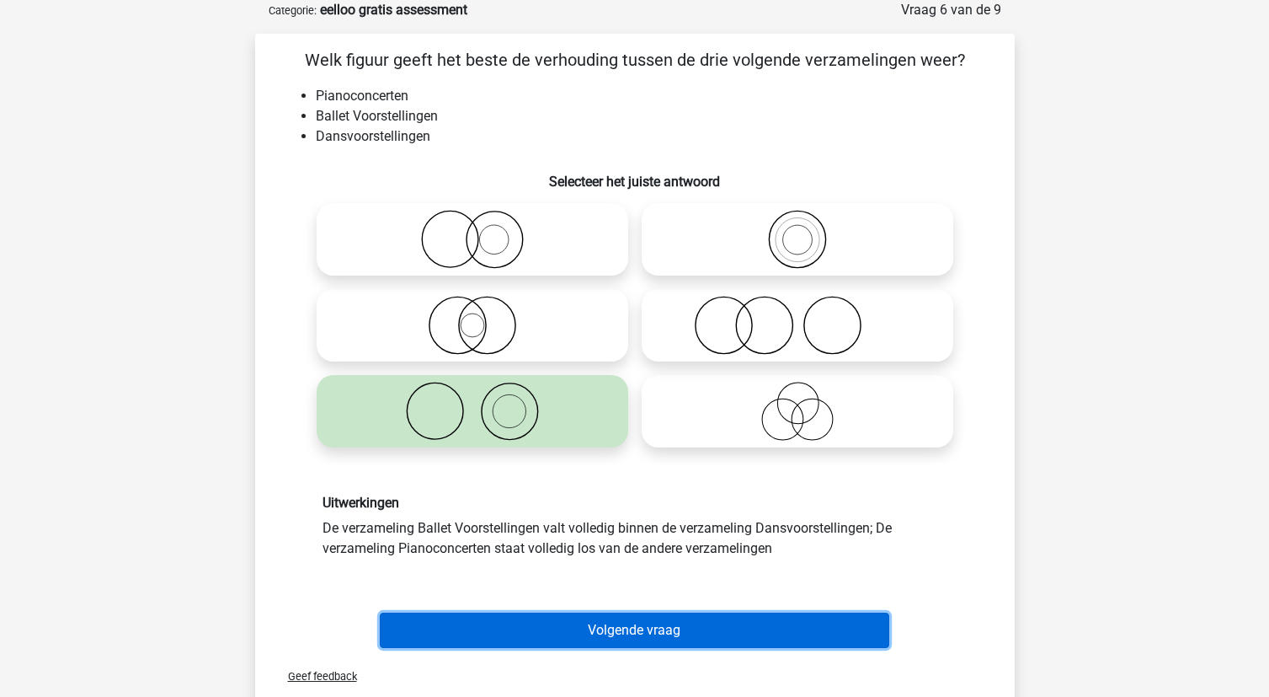
click at [681, 626] on button "Volgende vraag" at bounding box center [635, 629] width 510 height 35
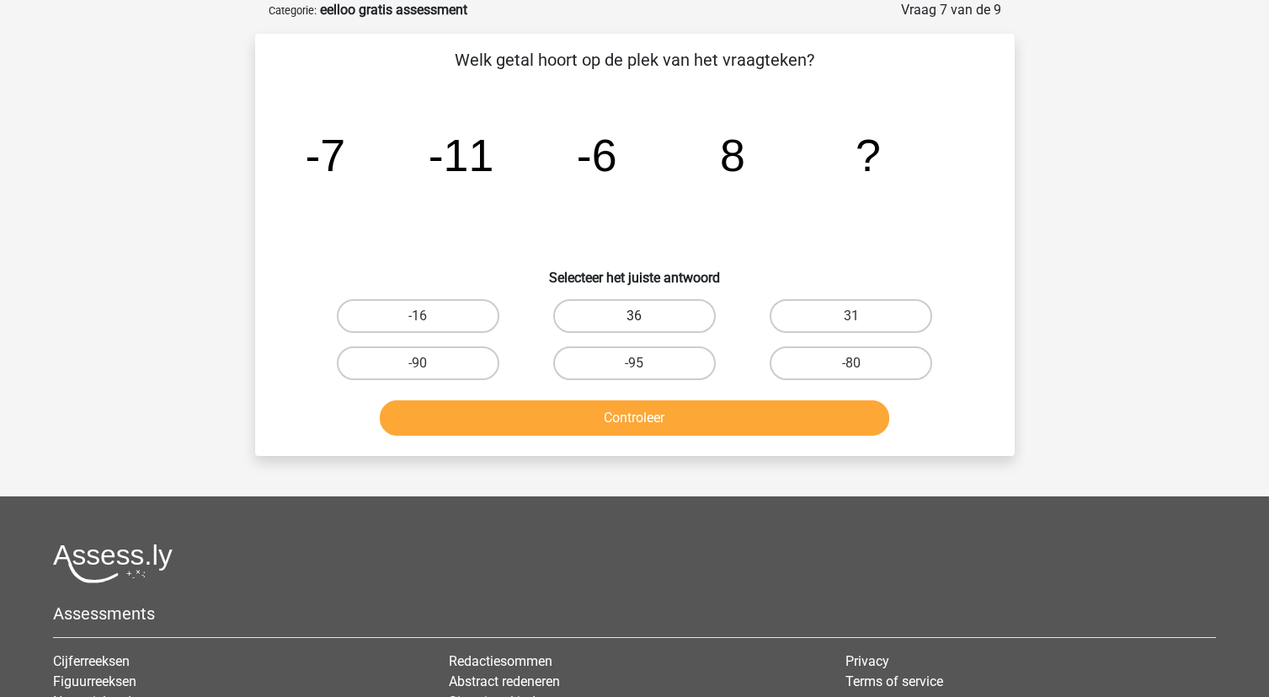
click at [658, 311] on label "36" at bounding box center [634, 316] width 163 height 34
click at [645, 316] on input "36" at bounding box center [639, 321] width 11 height 11
radio input "true"
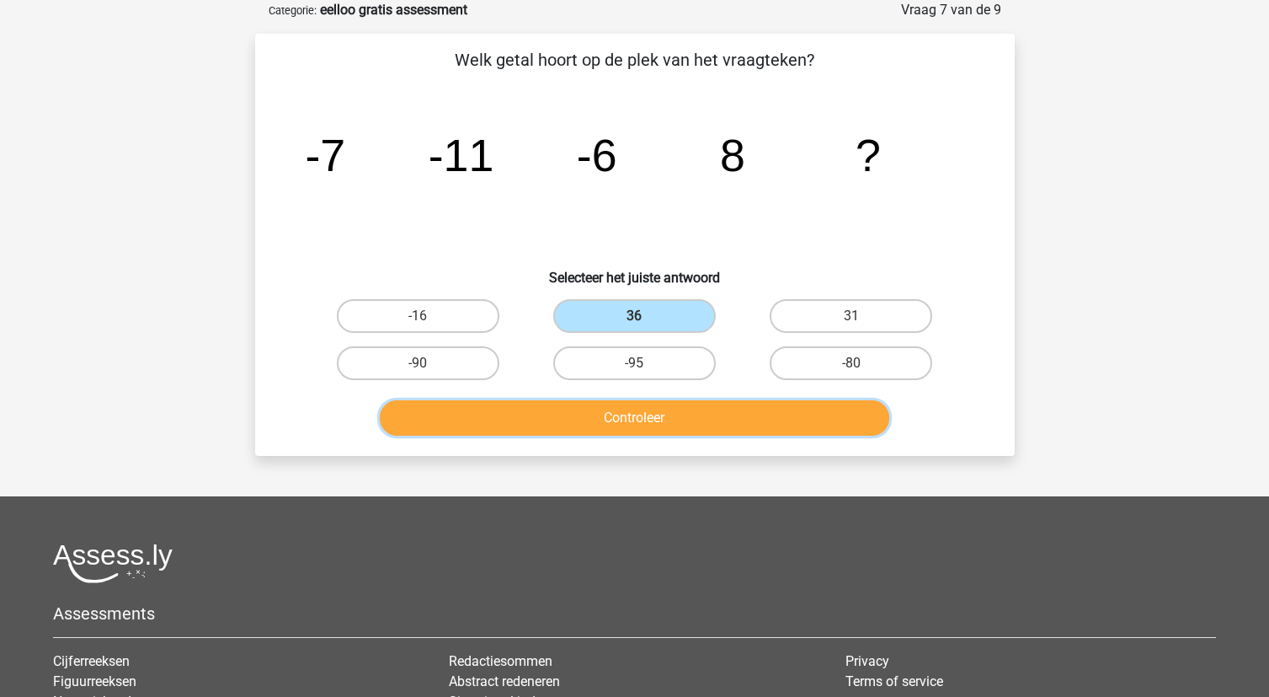
click at [688, 424] on button "Controleer" at bounding box center [635, 417] width 510 height 35
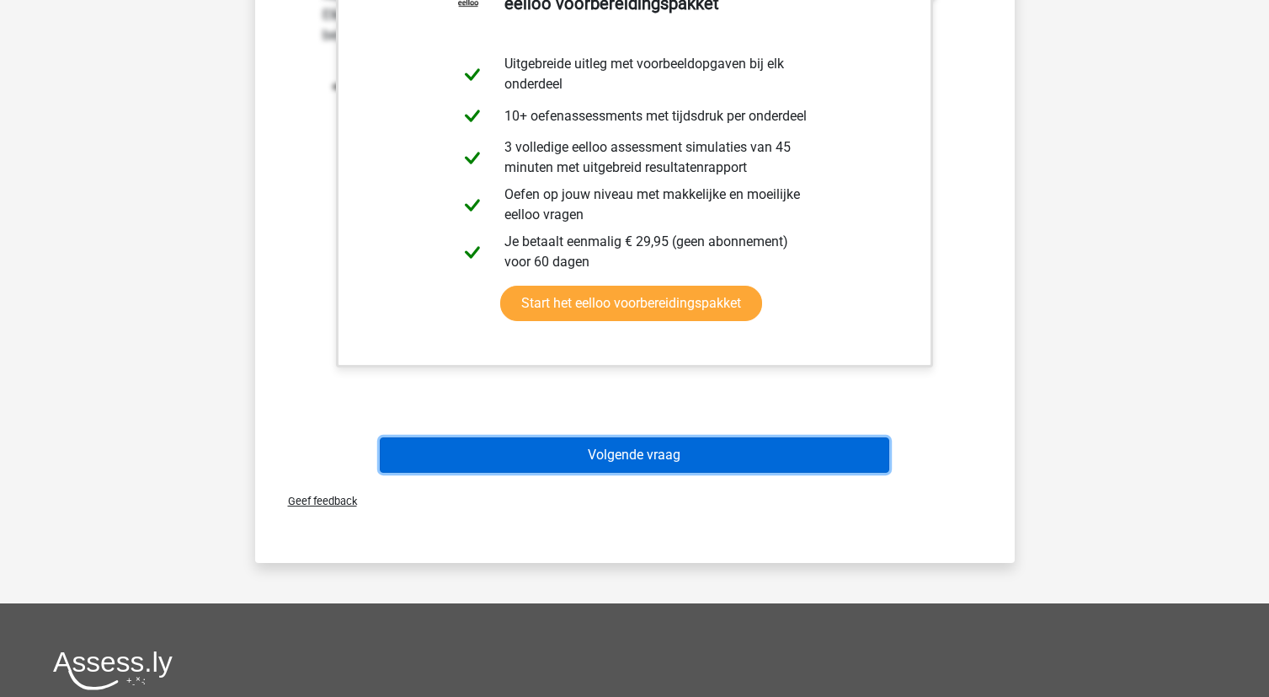
click at [686, 447] on button "Volgende vraag" at bounding box center [635, 454] width 510 height 35
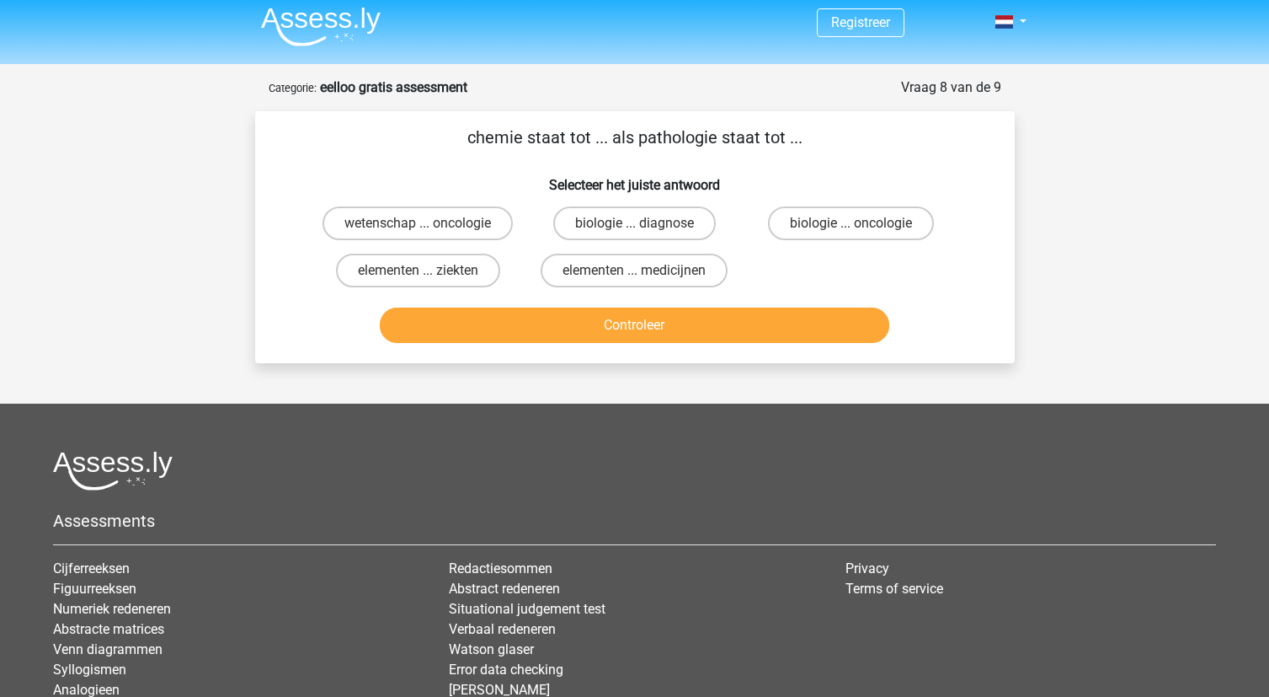
scroll to position [0, 0]
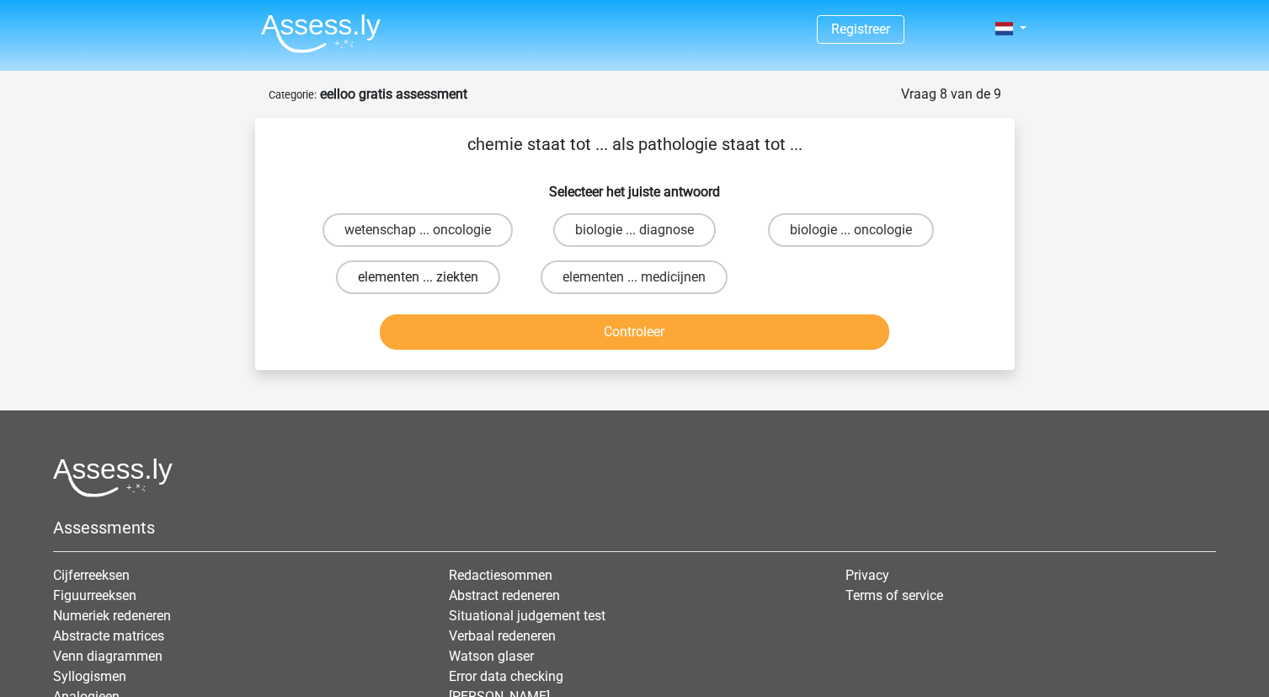
click at [450, 272] on label "elementen ... ziekten" at bounding box center [418, 277] width 164 height 34
click at [429, 277] on input "elementen ... ziekten" at bounding box center [423, 282] width 11 height 11
radio input "true"
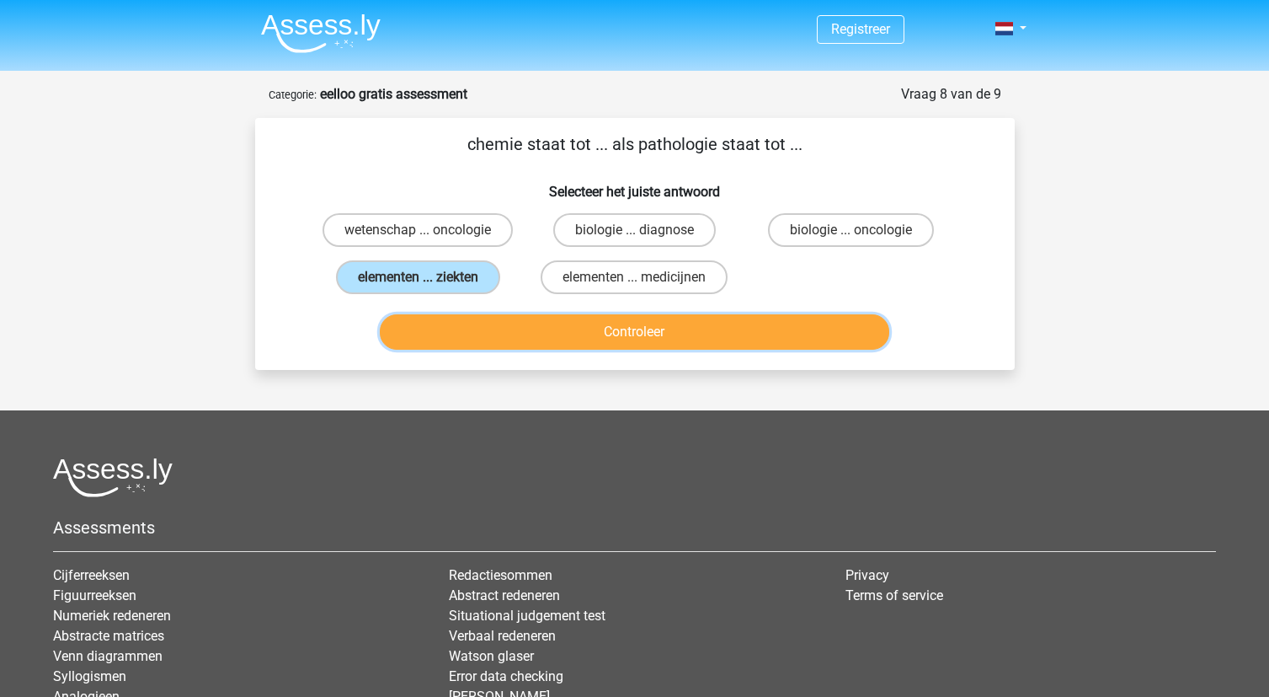
click at [564, 346] on button "Controleer" at bounding box center [635, 331] width 510 height 35
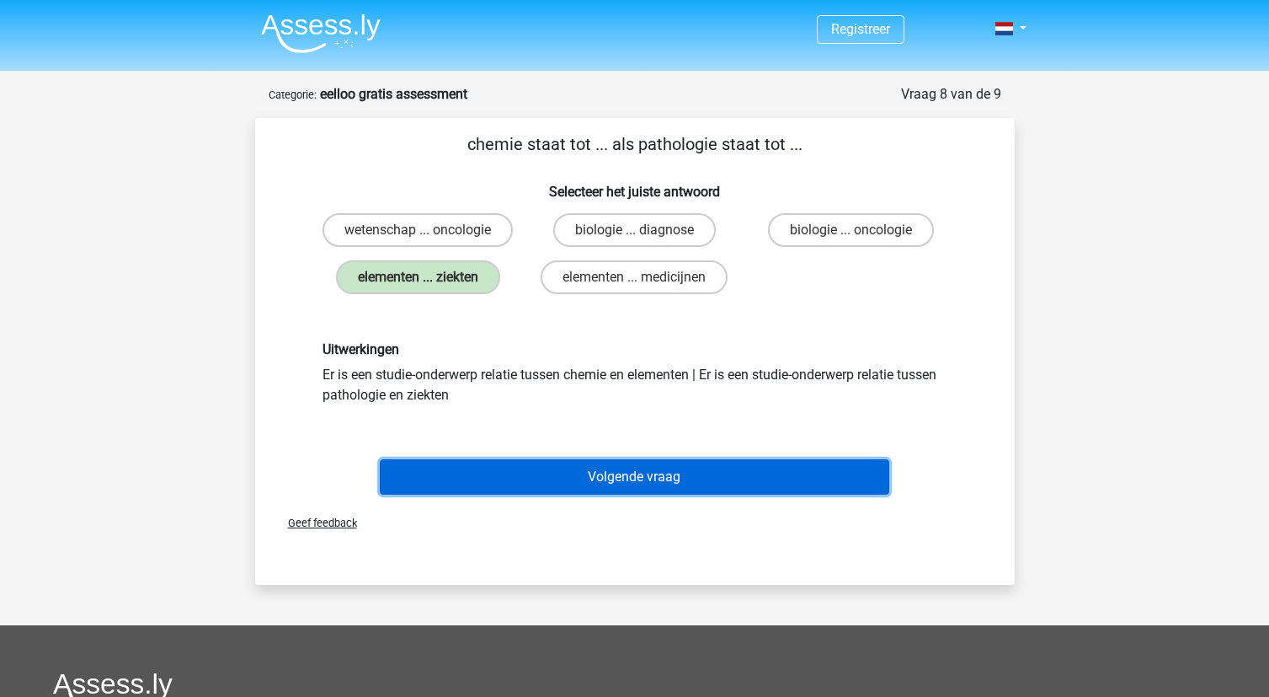
click at [547, 487] on button "Volgende vraag" at bounding box center [635, 476] width 510 height 35
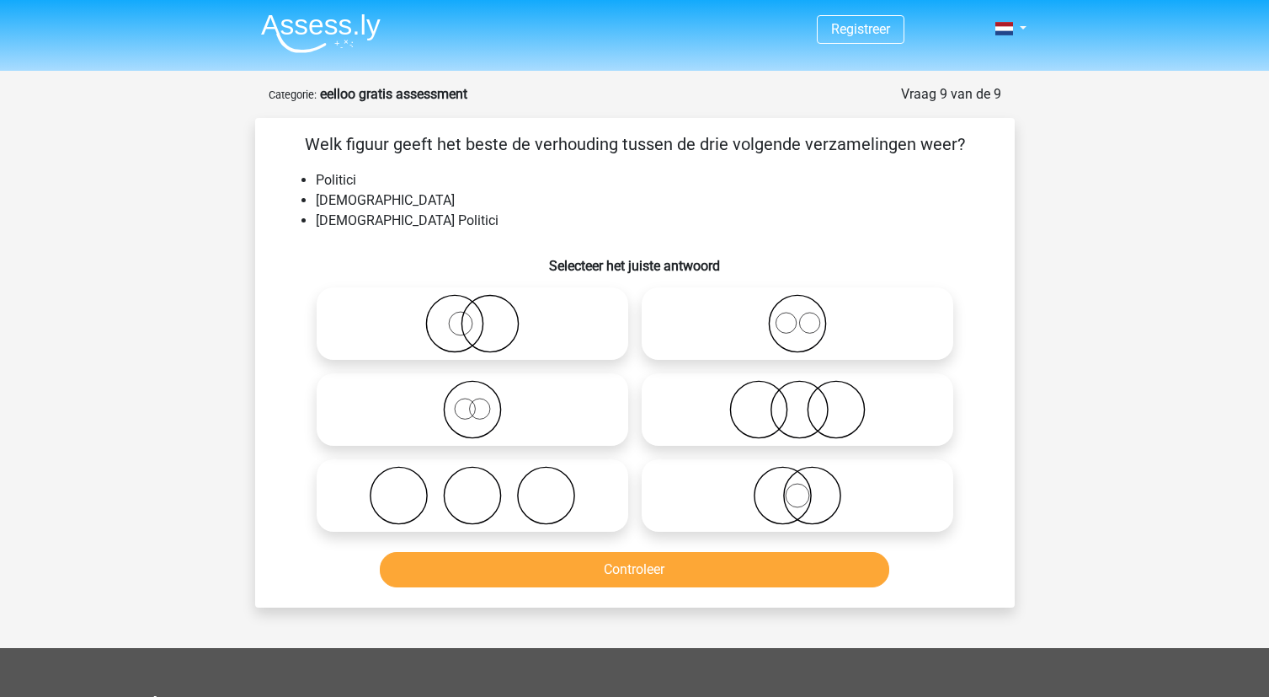
click at [505, 313] on icon at bounding box center [472, 323] width 298 height 59
click at [483, 313] on input "radio" at bounding box center [477, 309] width 11 height 11
radio input "true"
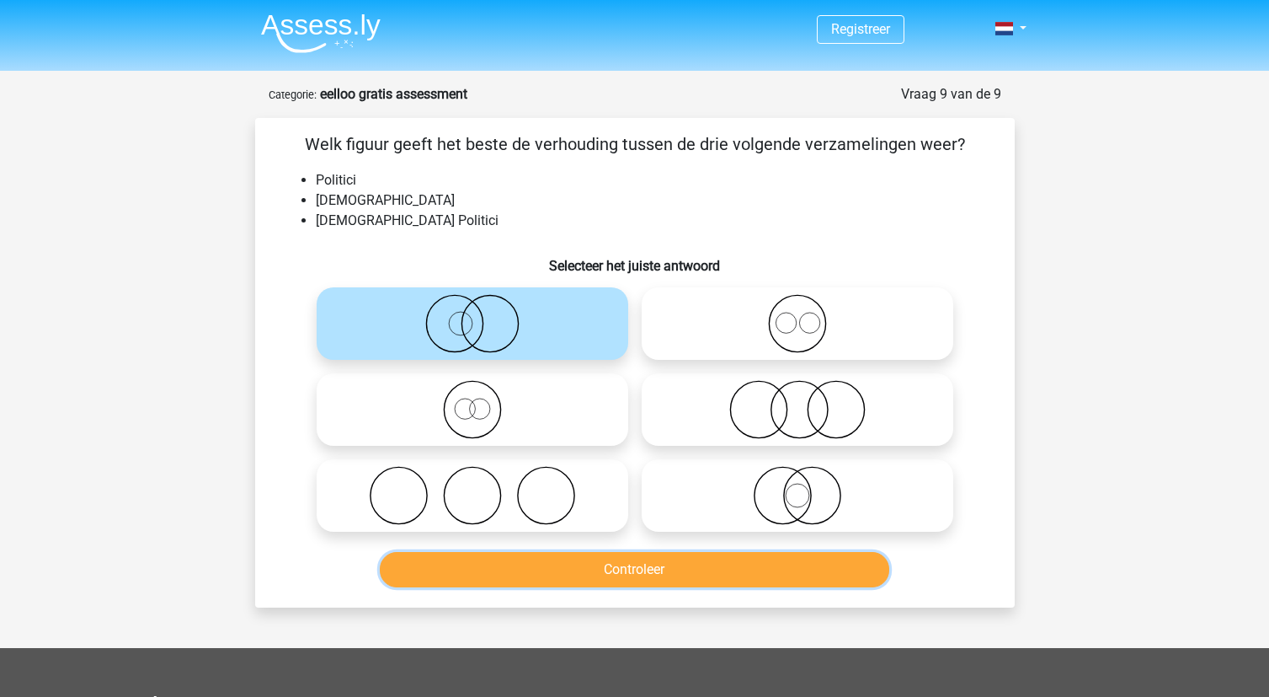
click at [654, 569] on button "Controleer" at bounding box center [635, 569] width 510 height 35
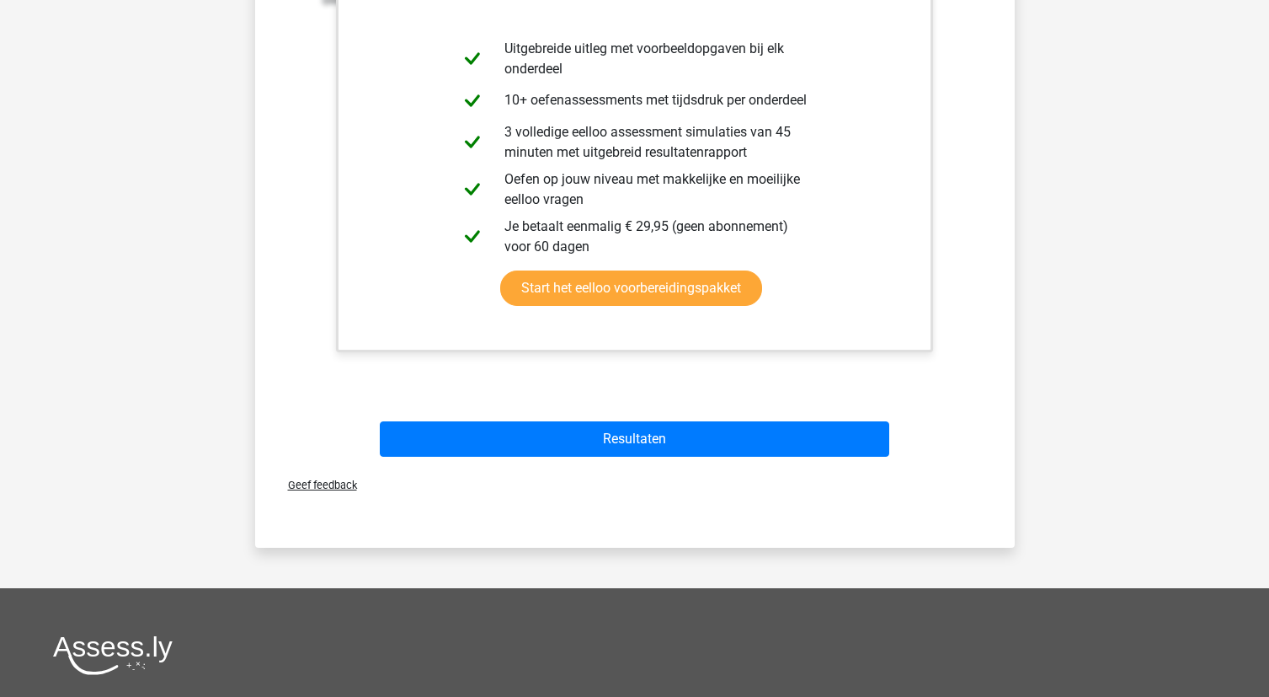
scroll to position [674, 0]
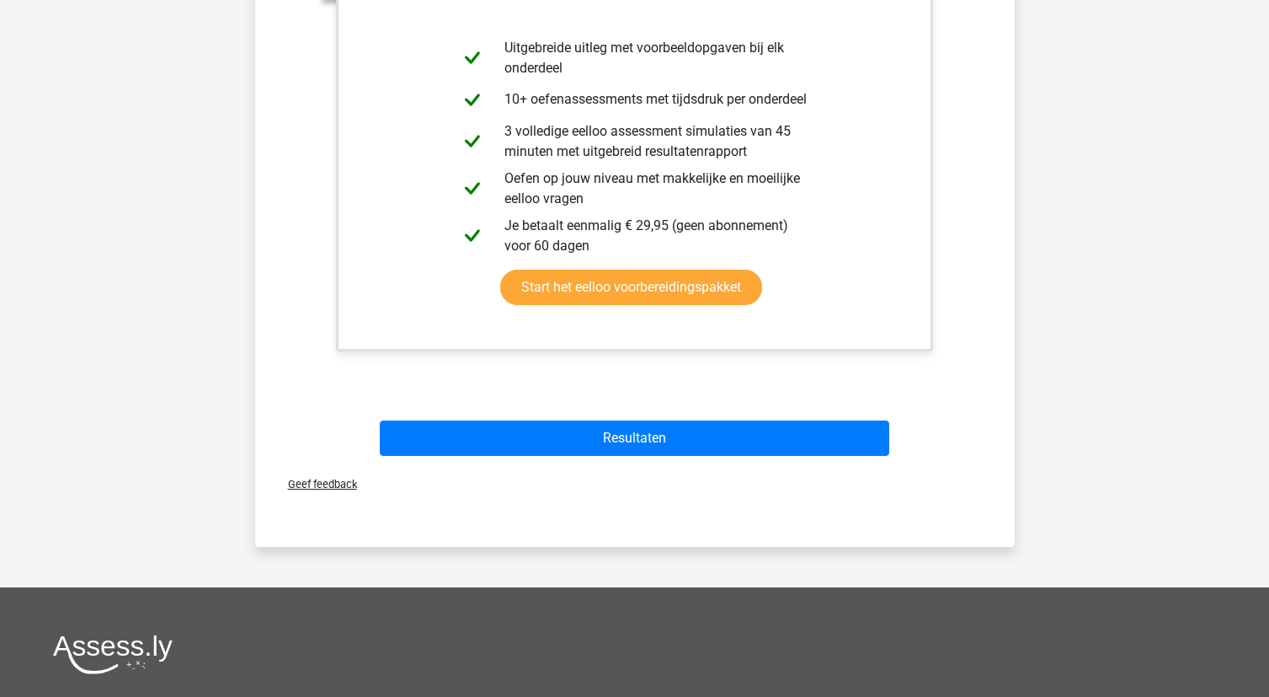
drag, startPoint x: 638, startPoint y: 412, endPoint x: 635, endPoint y: 428, distance: 16.2
click at [638, 414] on div "Resultaten" at bounding box center [635, 435] width 706 height 56
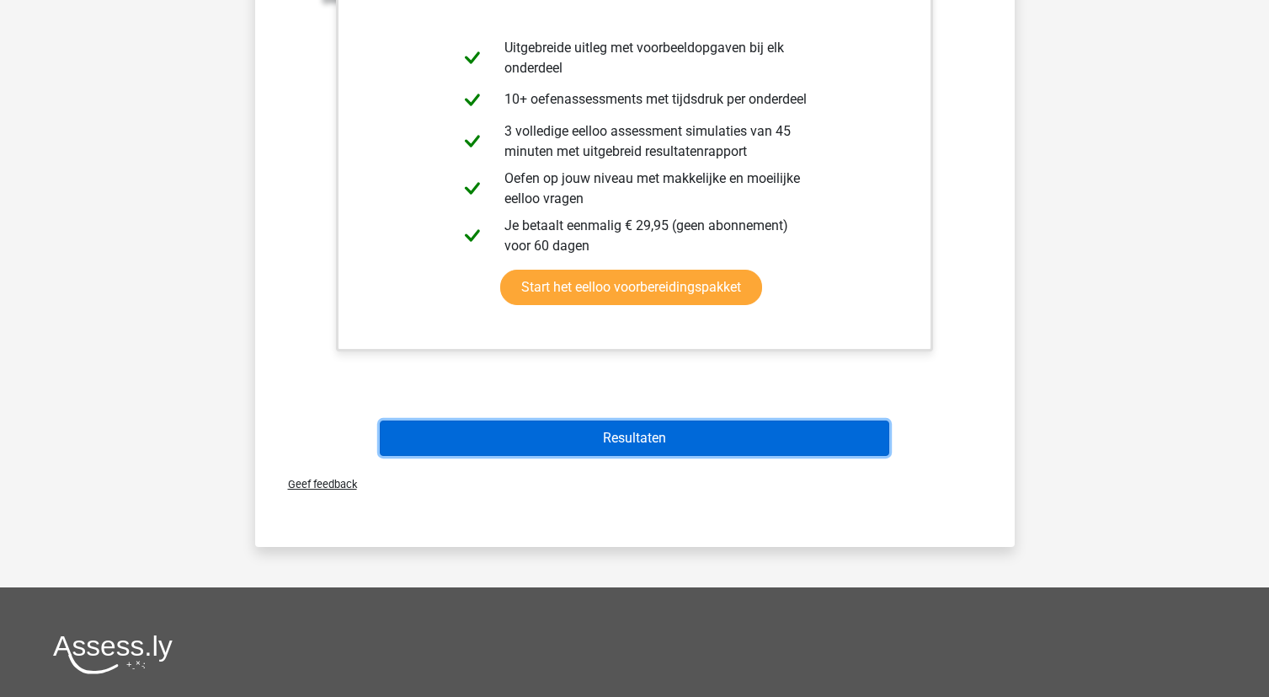
click at [635, 430] on button "Resultaten" at bounding box center [635, 437] width 510 height 35
